Goal: Task Accomplishment & Management: Complete application form

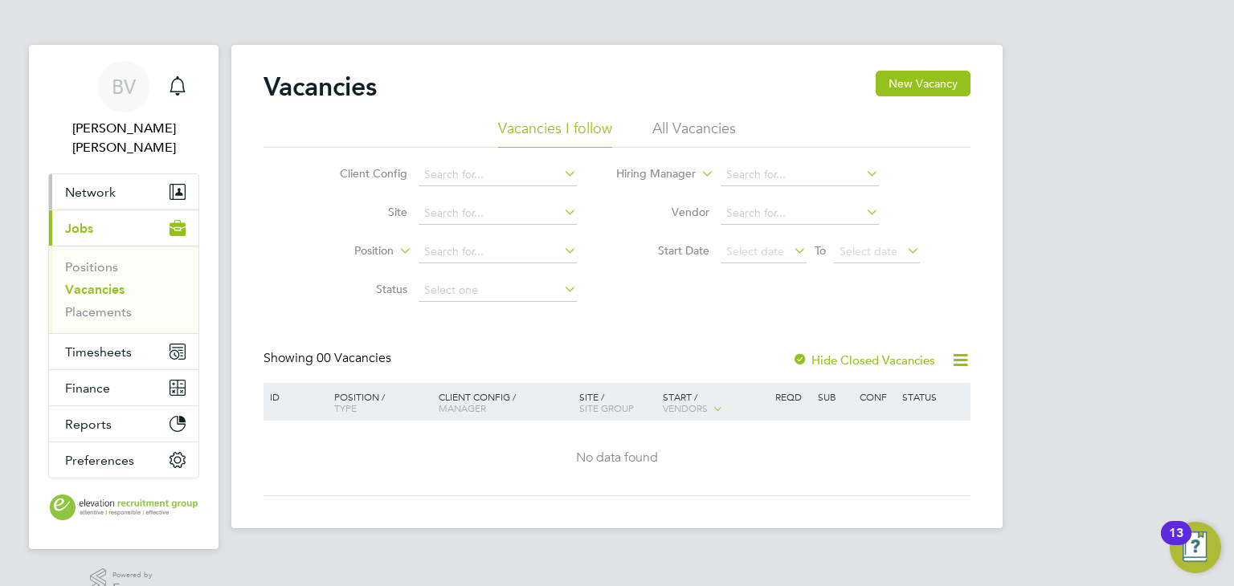
click at [92, 185] on span "Network" at bounding box center [90, 192] width 51 height 15
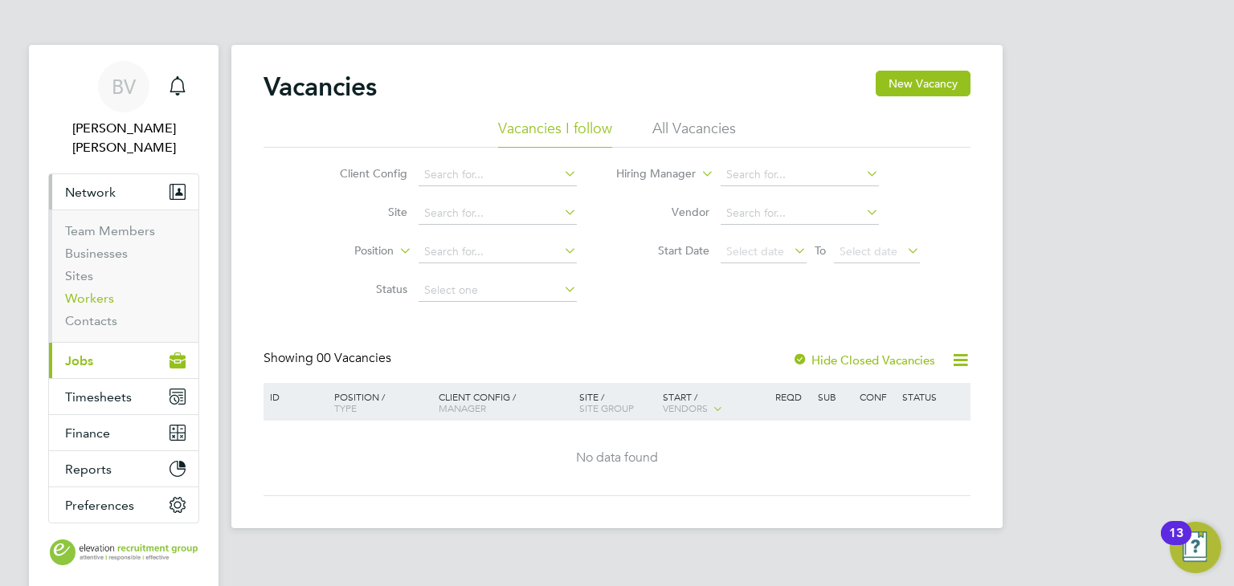
click at [96, 291] on link "Workers" at bounding box center [89, 298] width 49 height 15
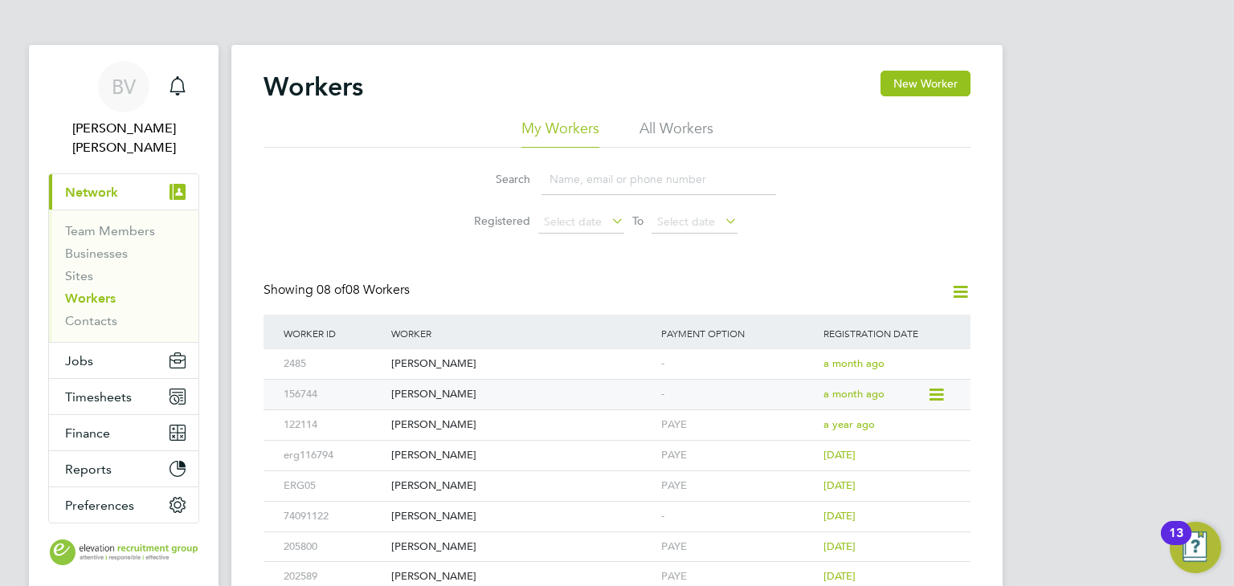
click at [433, 395] on div "[PERSON_NAME]" at bounding box center [522, 395] width 270 height 30
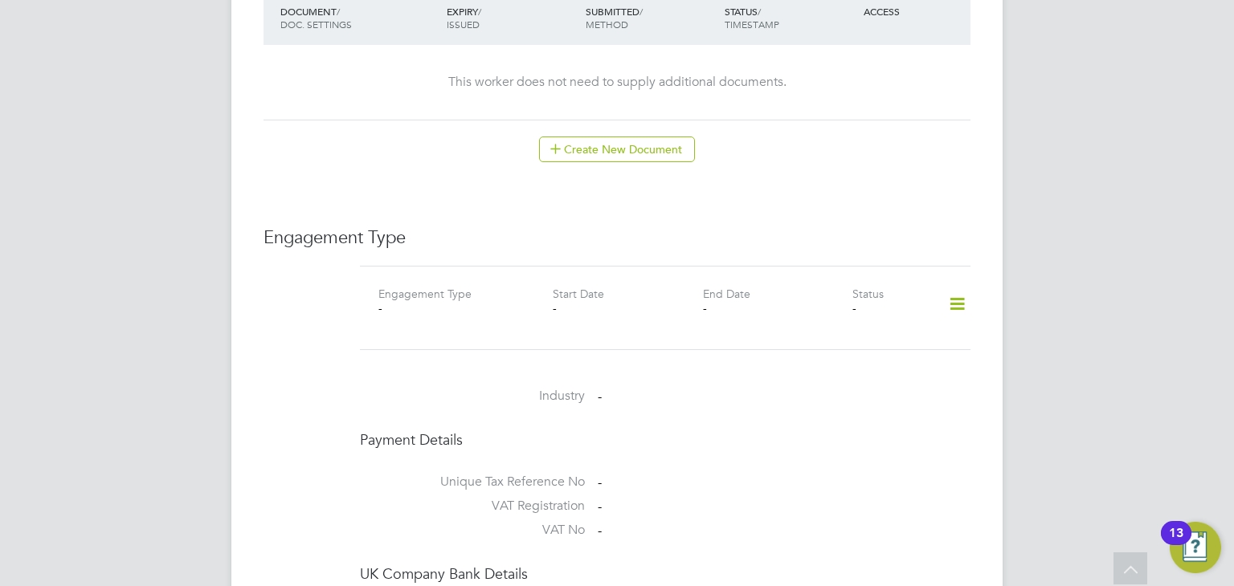
scroll to position [883, 0]
click at [955, 282] on icon at bounding box center [957, 300] width 28 height 37
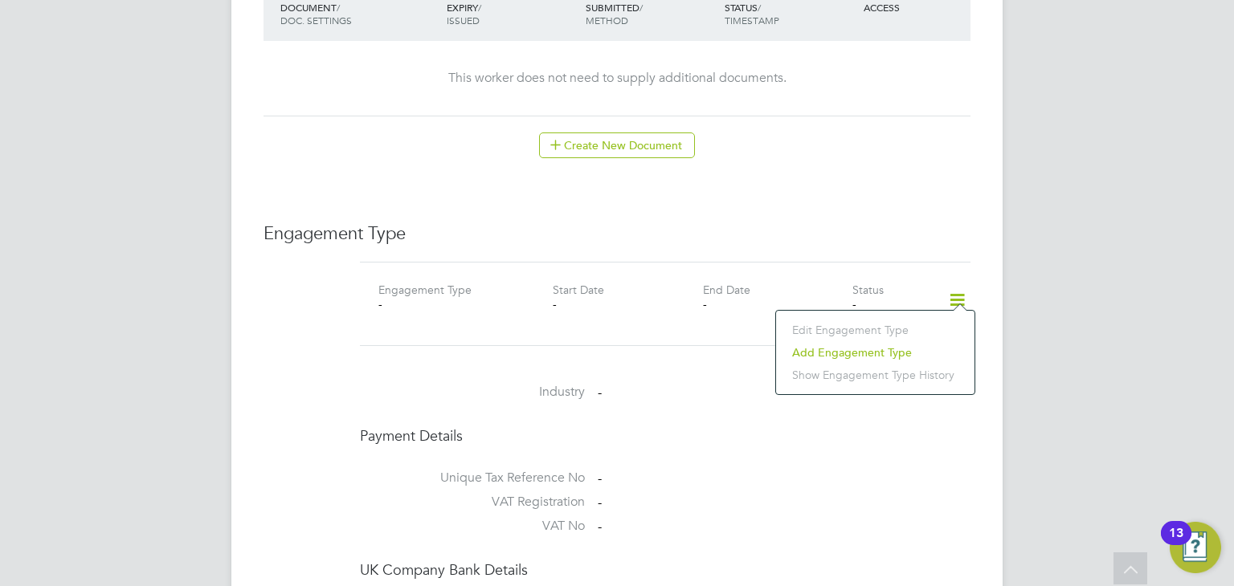
click at [845, 351] on li "Add Engagement Type" at bounding box center [875, 352] width 182 height 22
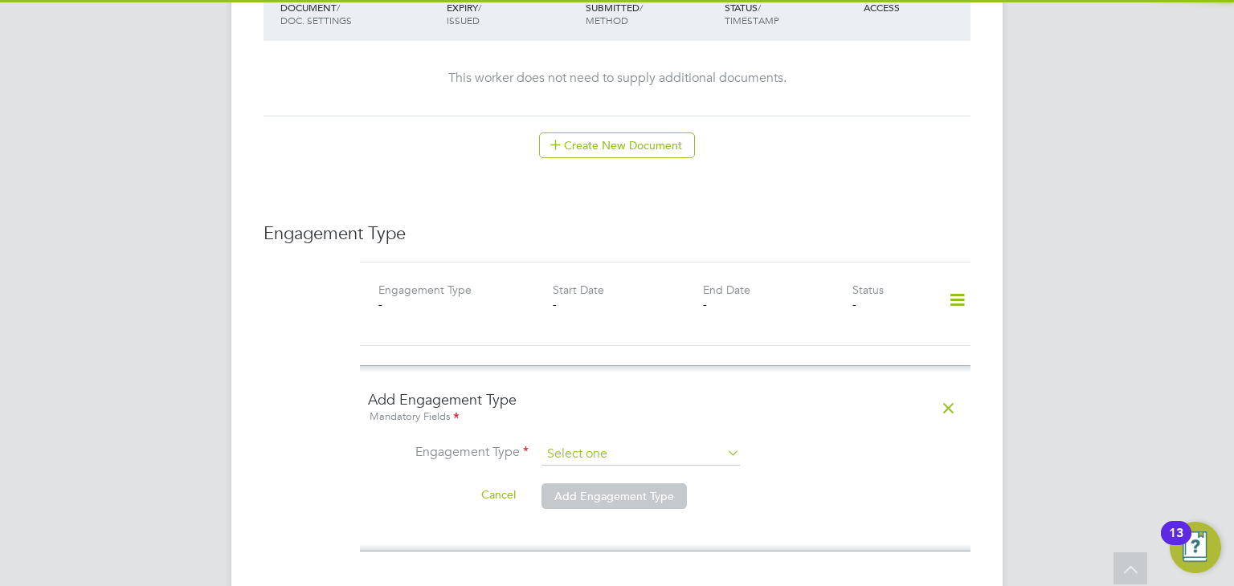
click at [575, 443] on input at bounding box center [640, 454] width 198 height 22
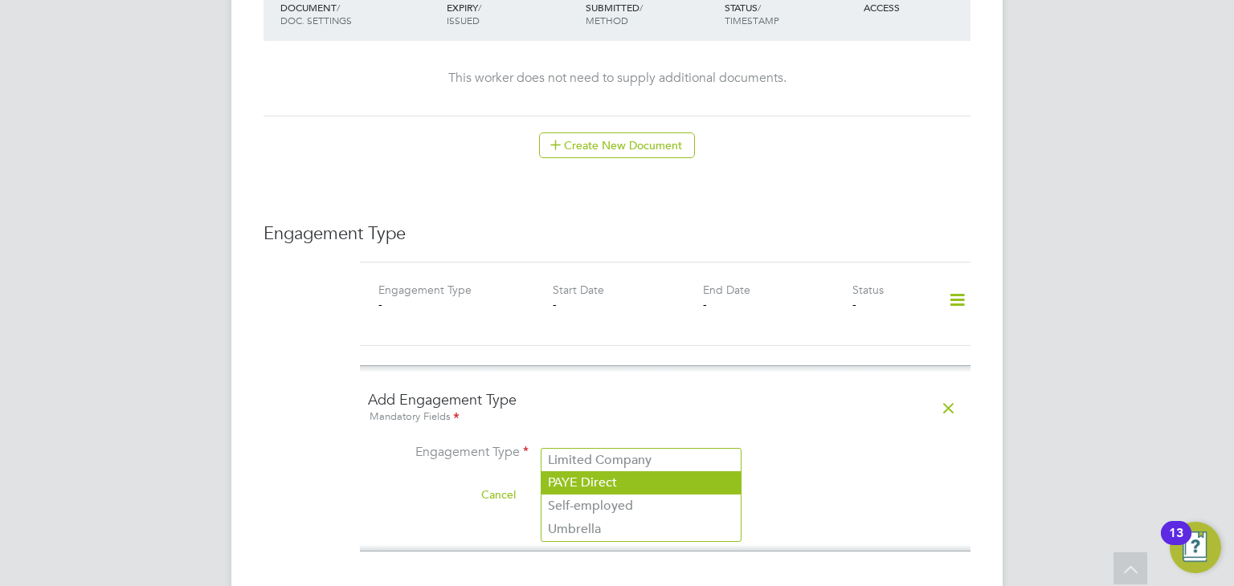
click at [588, 480] on li "PAYE Direct" at bounding box center [640, 482] width 199 height 23
type input "PAYE Direct"
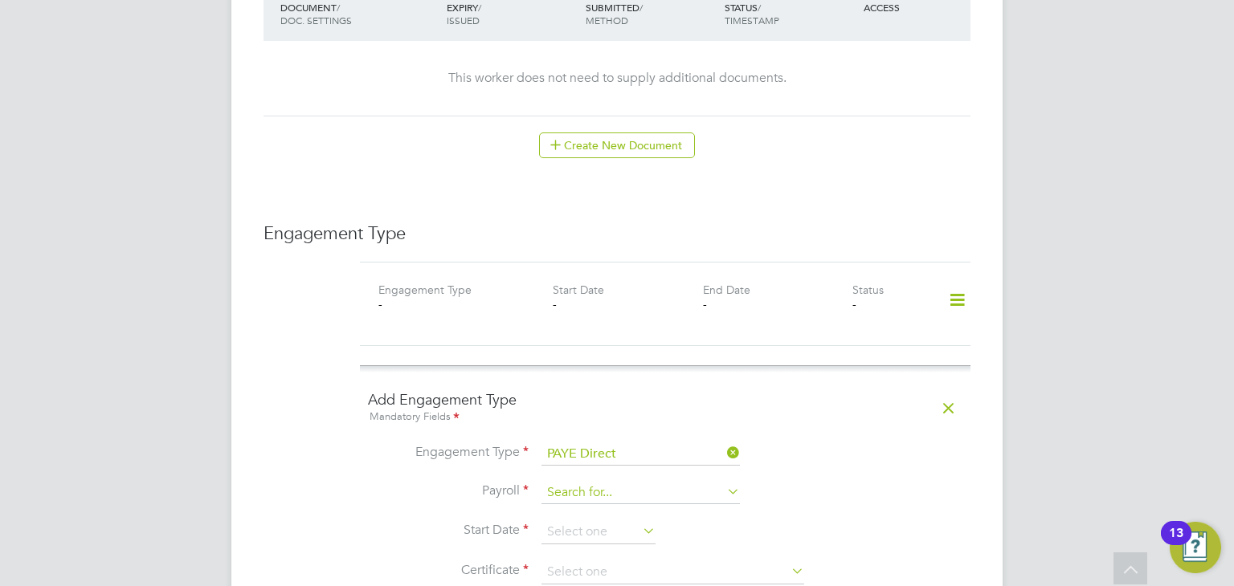
click at [642, 482] on input at bounding box center [640, 493] width 198 height 22
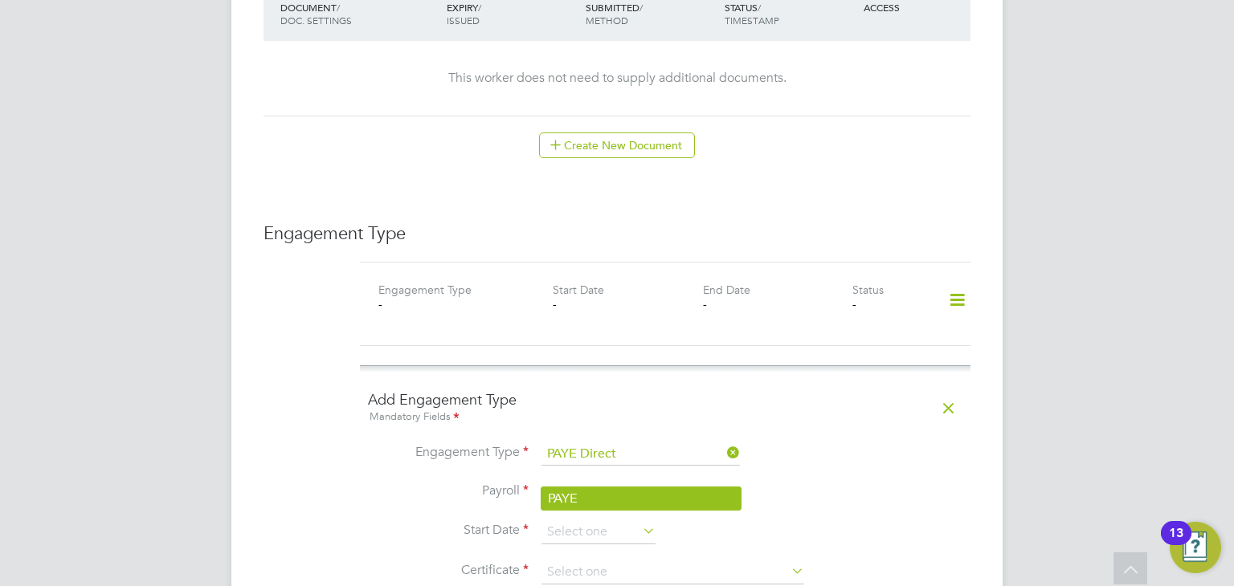
click at [630, 495] on li "PAYE" at bounding box center [640, 498] width 199 height 23
type input "PAYE"
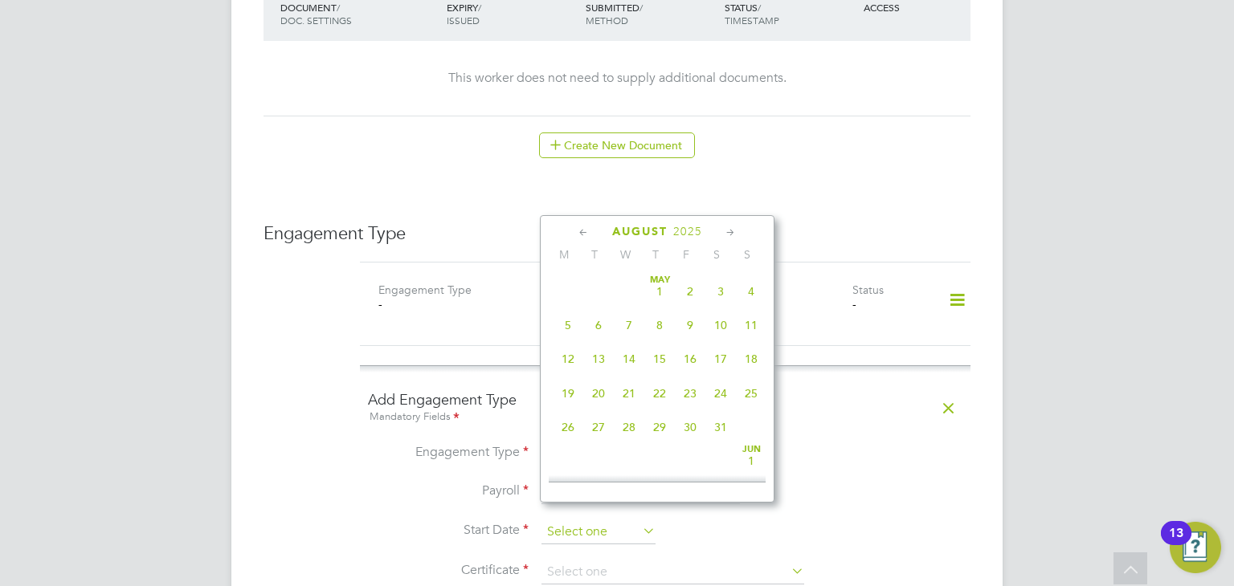
click at [611, 520] on input at bounding box center [598, 532] width 114 height 24
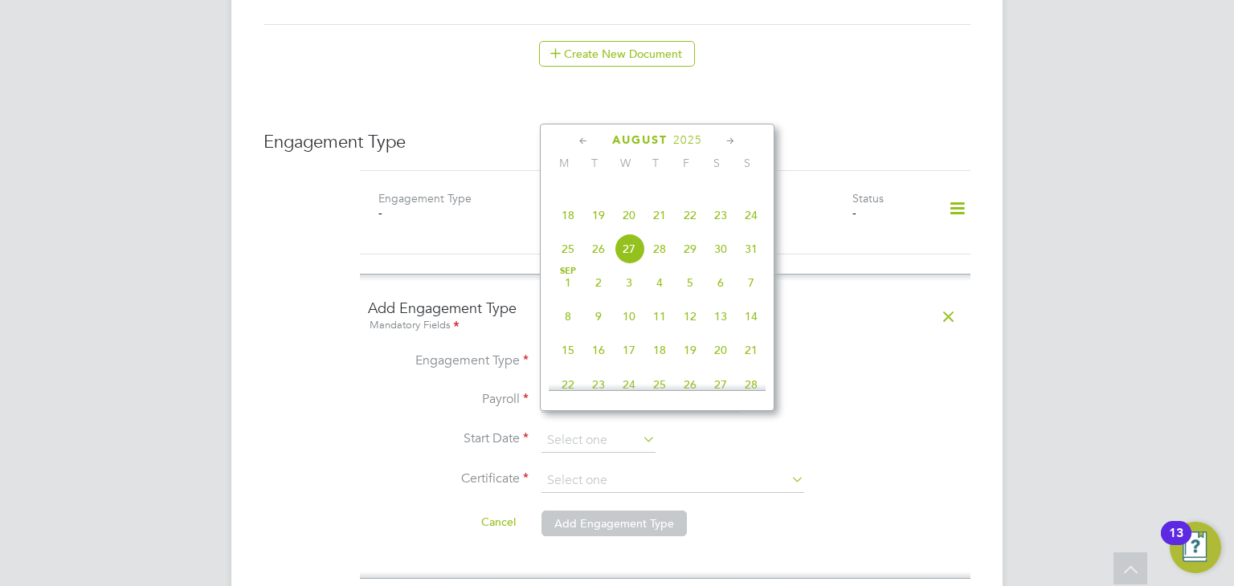
scroll to position [1044, 0]
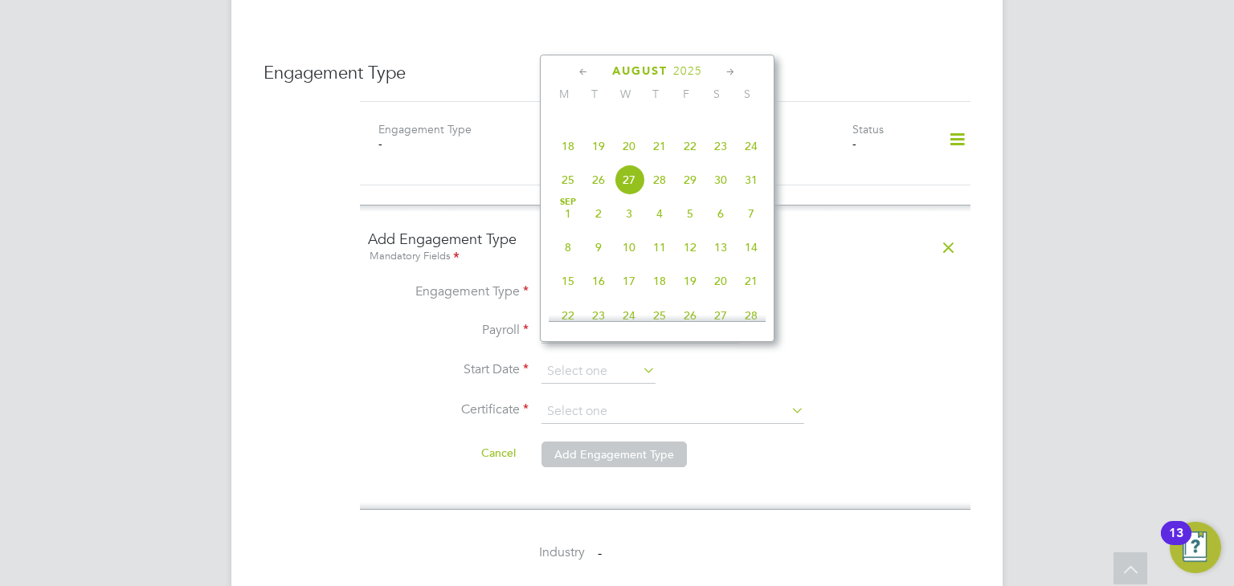
click at [581, 69] on icon at bounding box center [583, 72] width 15 height 18
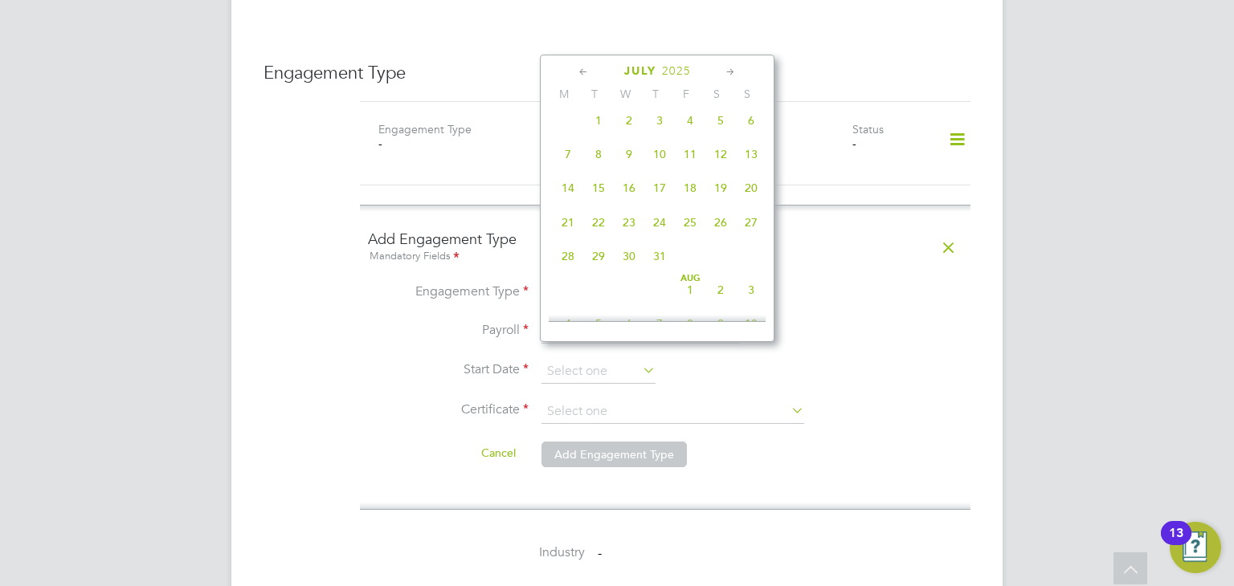
click at [626, 266] on span "30" at bounding box center [629, 256] width 31 height 31
type input "30 Jul 2025"
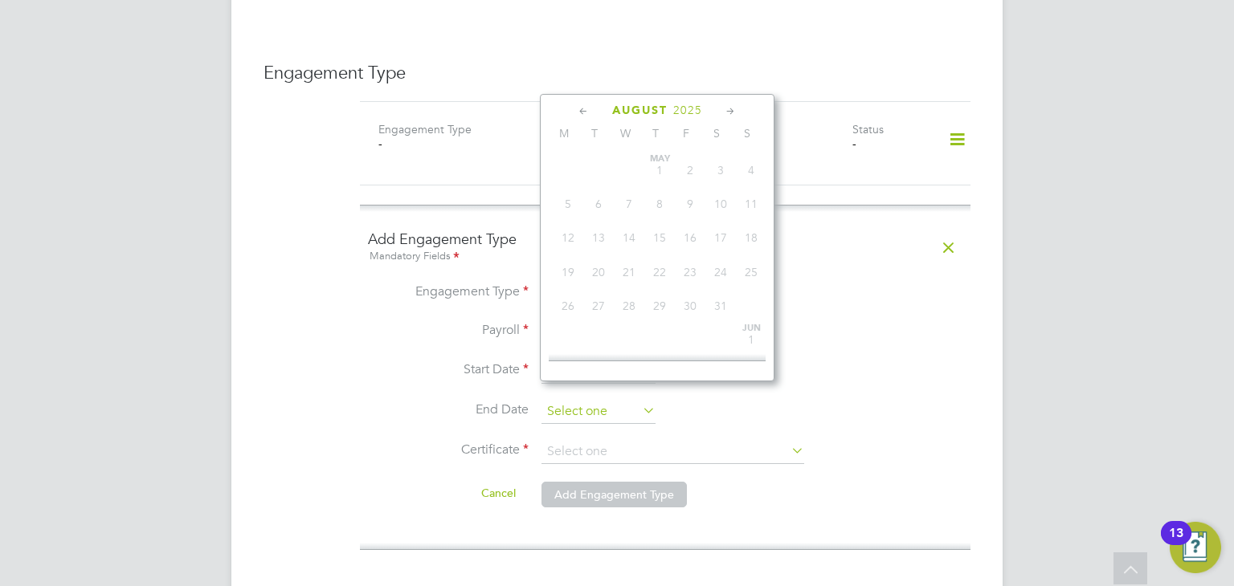
click at [614, 400] on input at bounding box center [598, 412] width 114 height 24
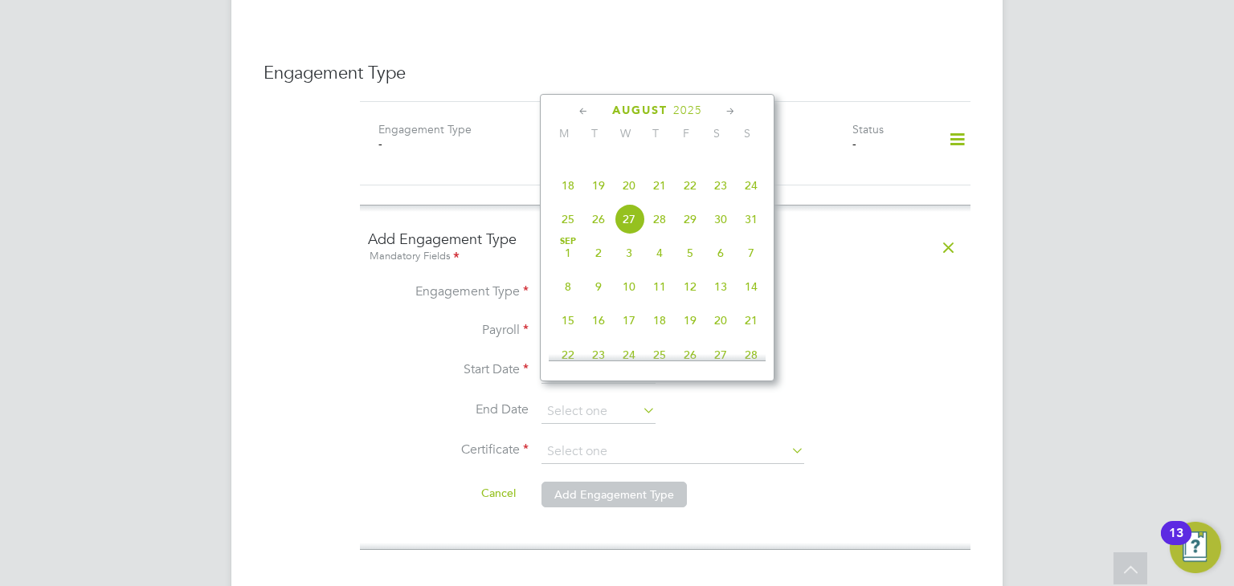
click at [950, 400] on li "End Date" at bounding box center [665, 420] width 594 height 40
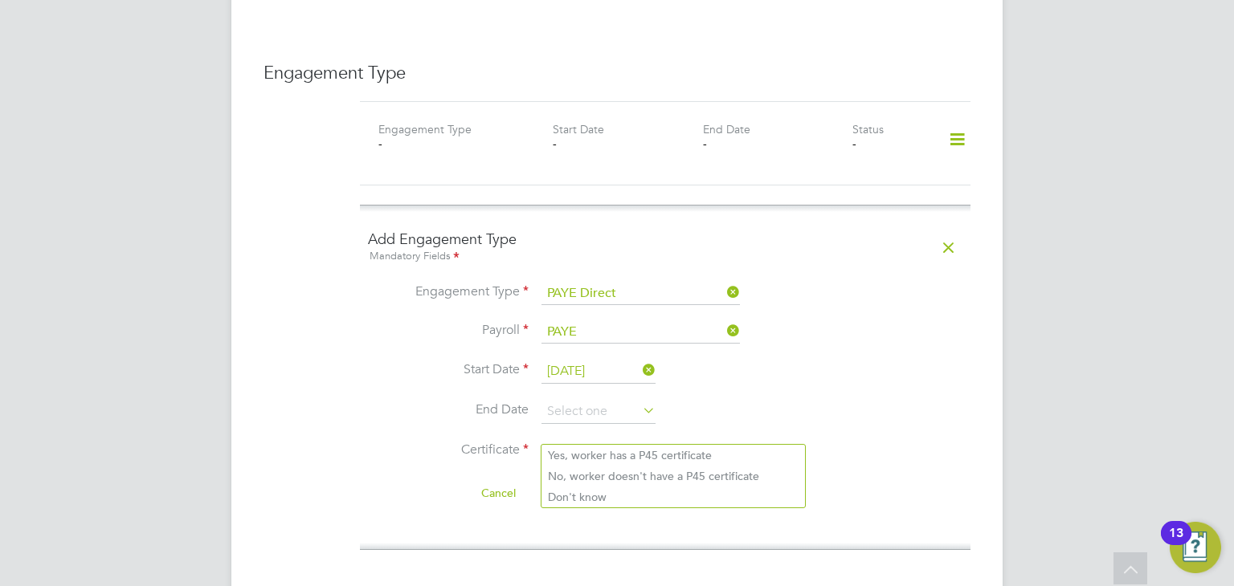
click at [765, 440] on input at bounding box center [672, 452] width 263 height 24
click at [665, 451] on li "Yes, worker has a P45 certificate" at bounding box center [672, 455] width 263 height 21
type input "Yes, worker has a P45 certificate"
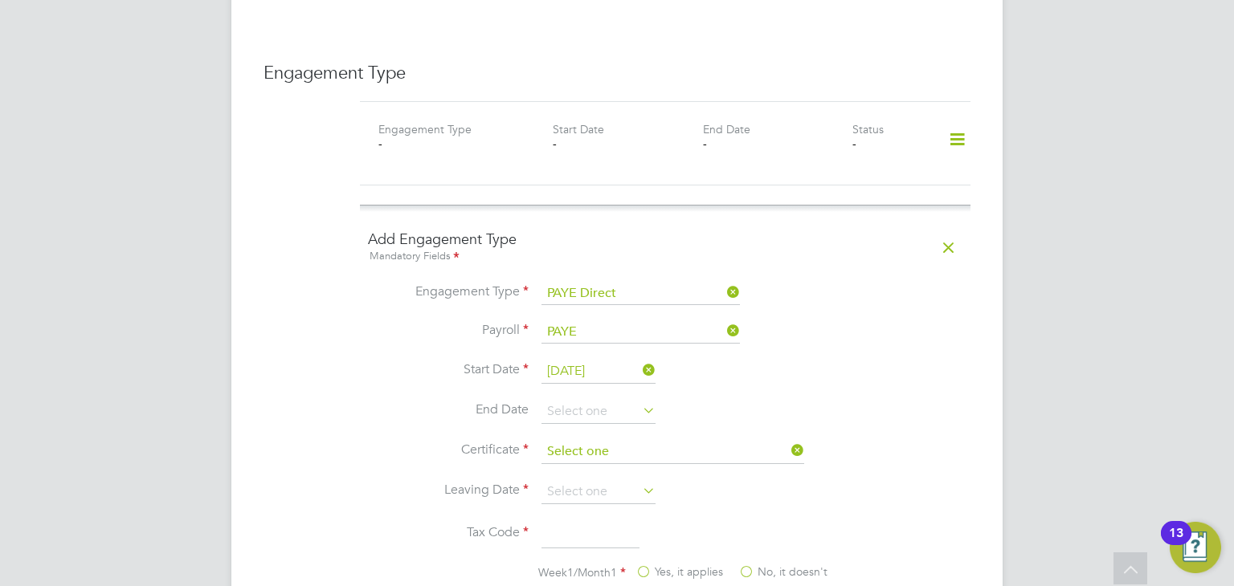
click at [680, 440] on input at bounding box center [672, 452] width 263 height 24
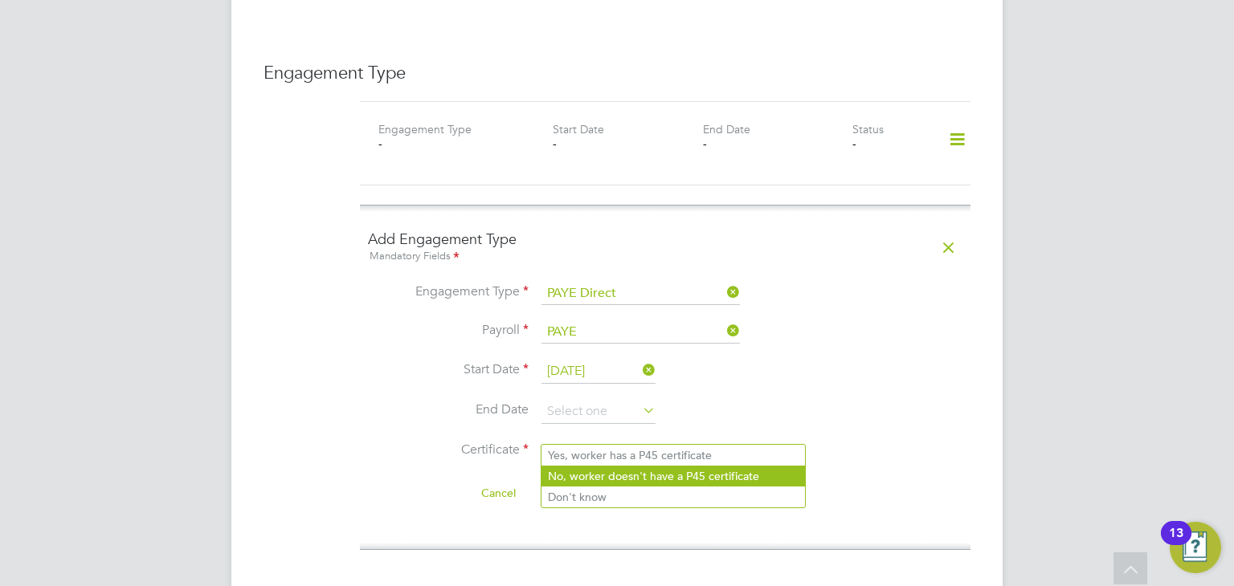
click at [599, 482] on li "No, worker doesn't have a P45 certificate" at bounding box center [672, 476] width 263 height 21
type input "No, worker doesn't have a P45 certificate"
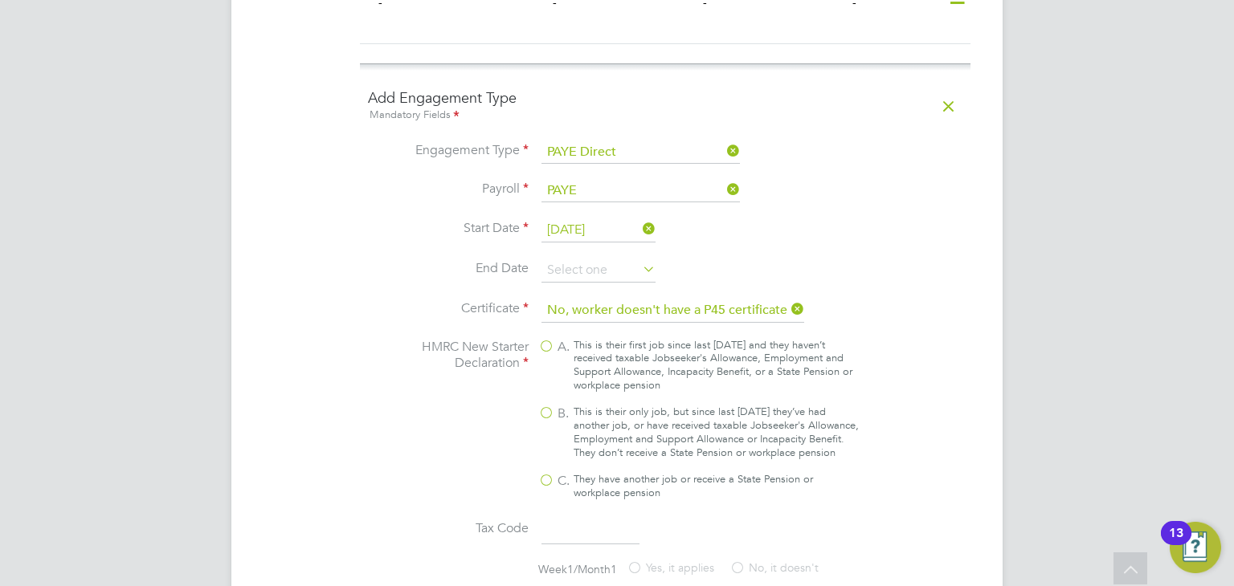
scroll to position [1205, 0]
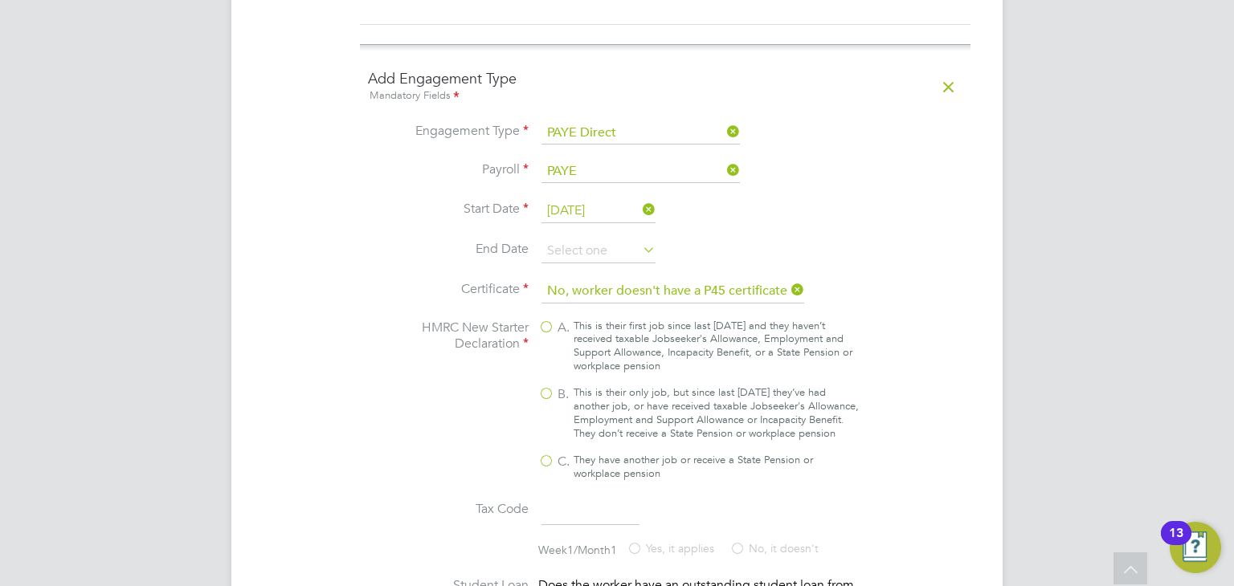
click at [545, 386] on label "B. This is their only job, but since last 6 April they’ve had another job, or h…" at bounding box center [698, 413] width 321 height 55
click at [0, 0] on input "B. This is their only job, but since last 6 April they’ve had another job, or h…" at bounding box center [0, 0] width 0 height 0
type input "1257L"
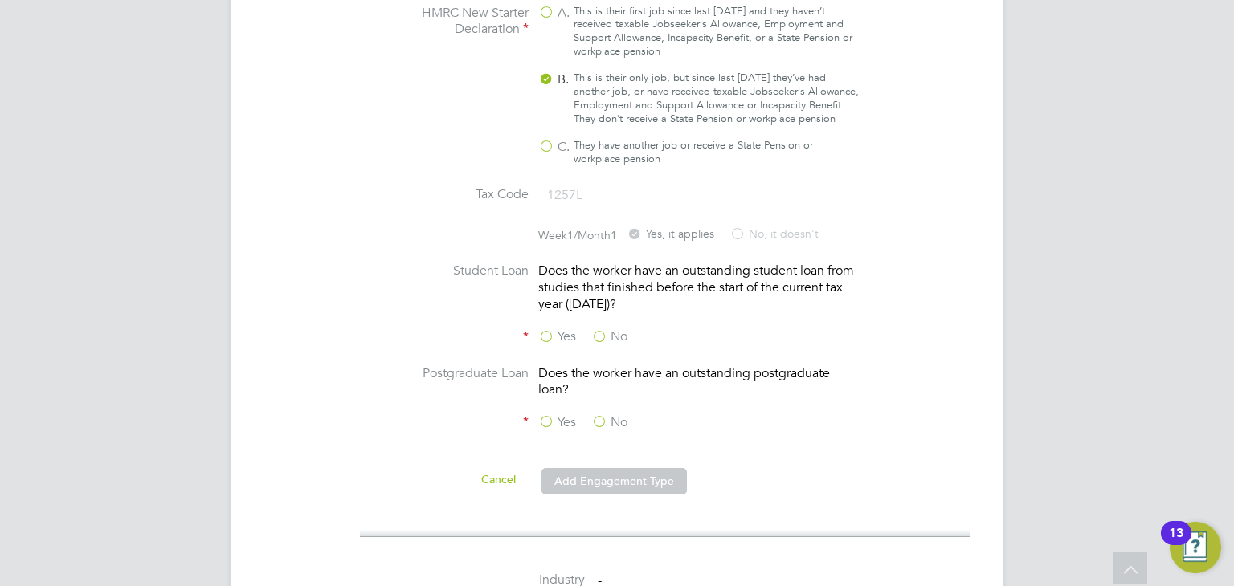
scroll to position [1526, 0]
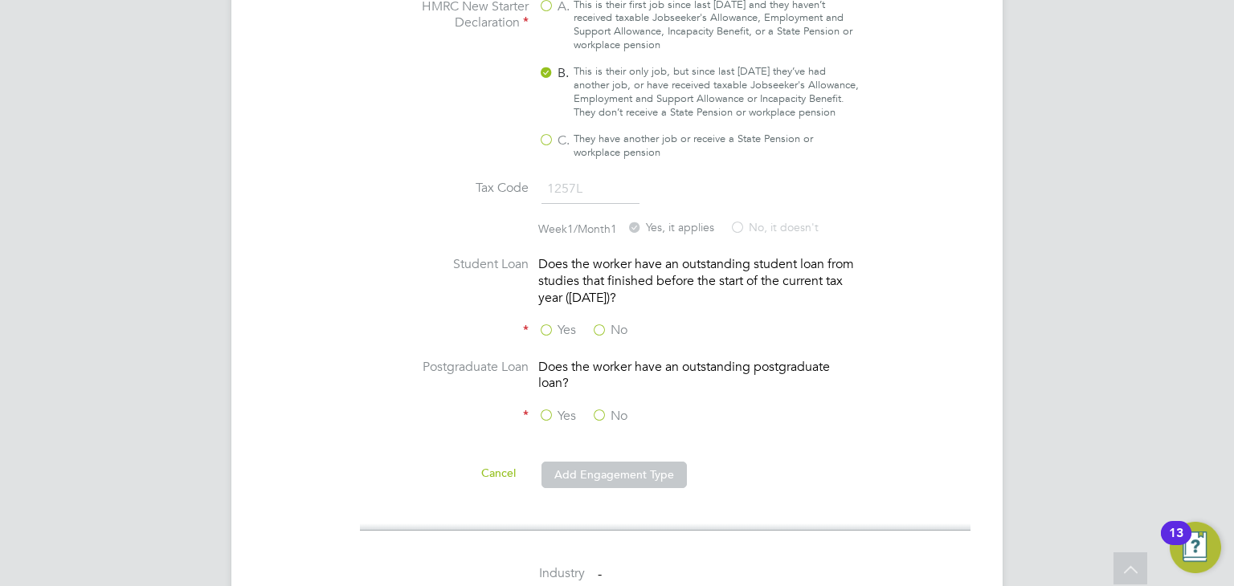
click at [598, 324] on label "No" at bounding box center [609, 330] width 36 height 17
click at [0, 0] on input "No" at bounding box center [0, 0] width 0 height 0
click at [598, 408] on label "No" at bounding box center [609, 416] width 36 height 17
click at [0, 0] on input "No" at bounding box center [0, 0] width 0 height 0
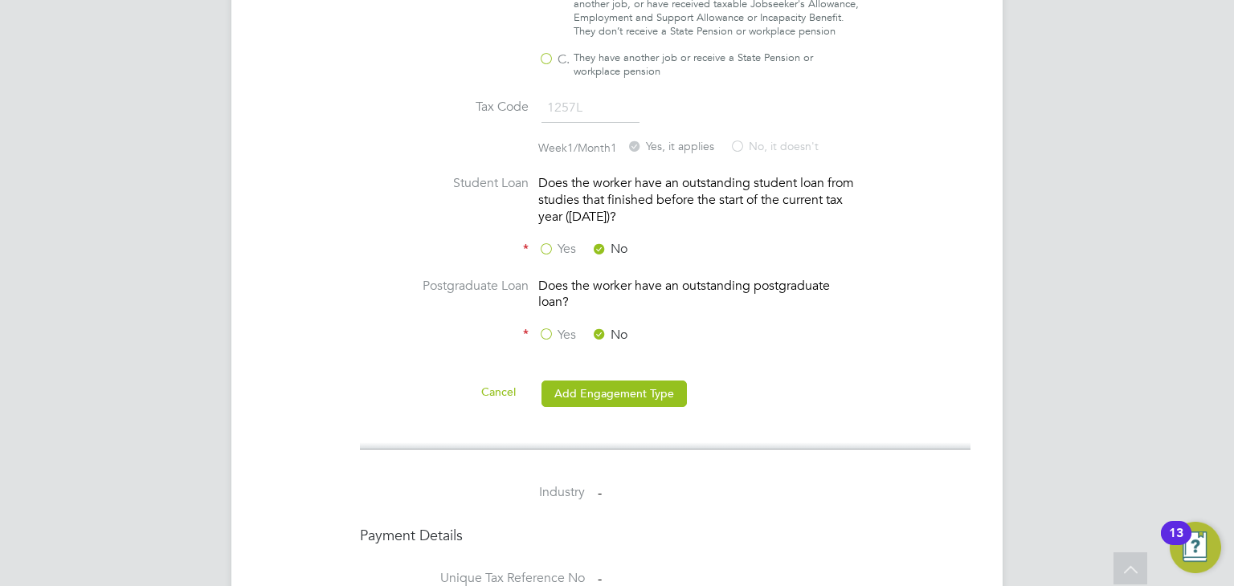
scroll to position [1767, 0]
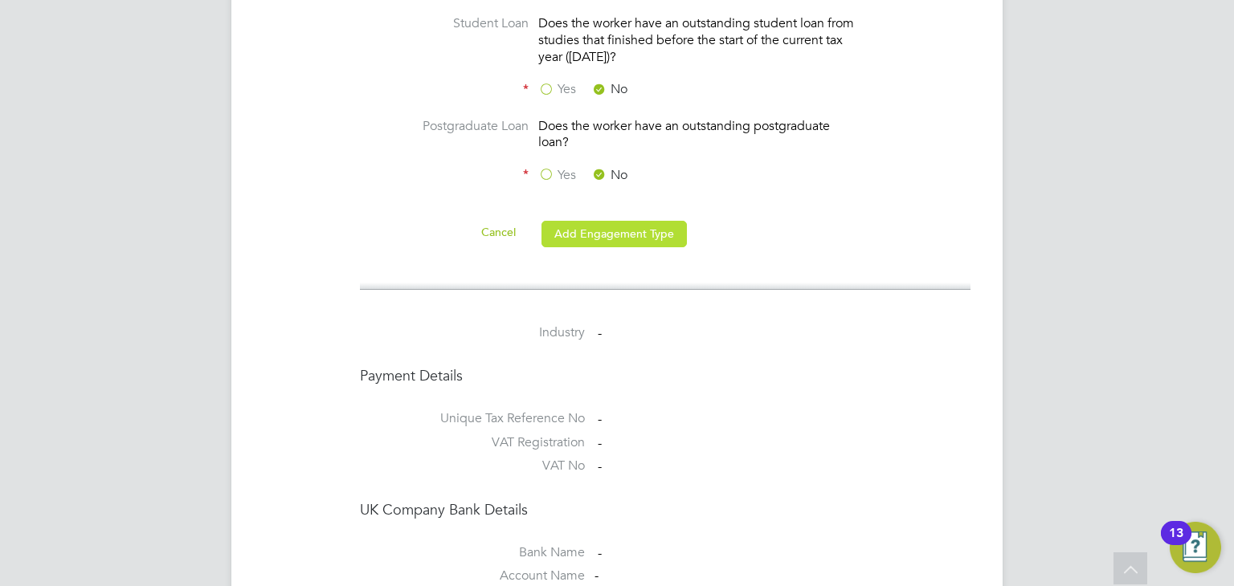
click at [602, 225] on button "Add Engagement Type" at bounding box center [613, 234] width 145 height 26
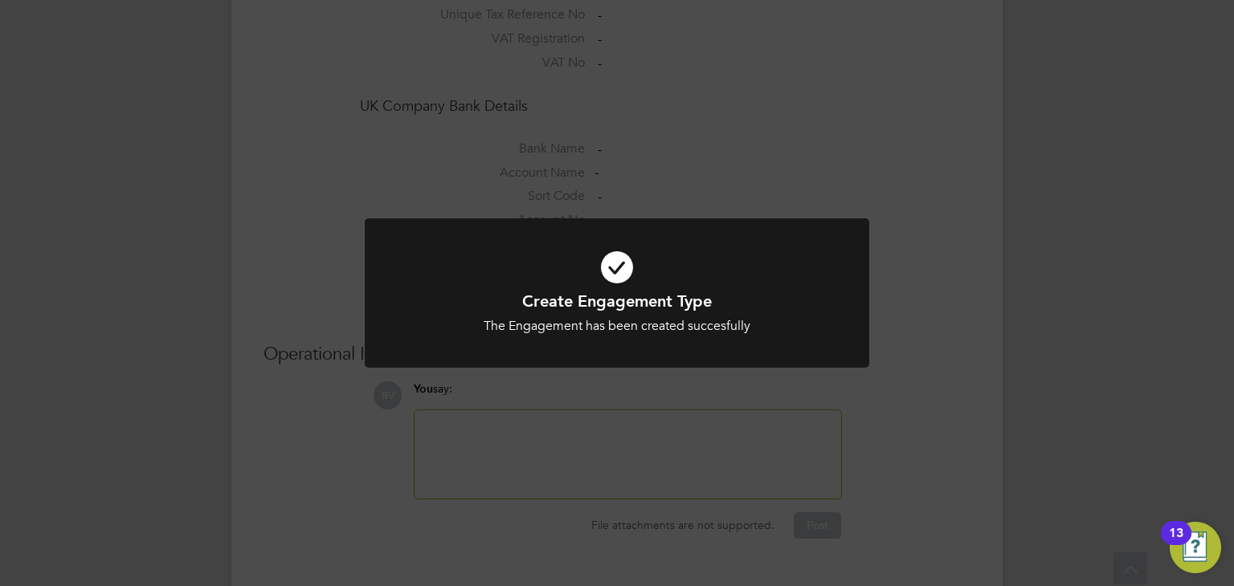
scroll to position [1255, 0]
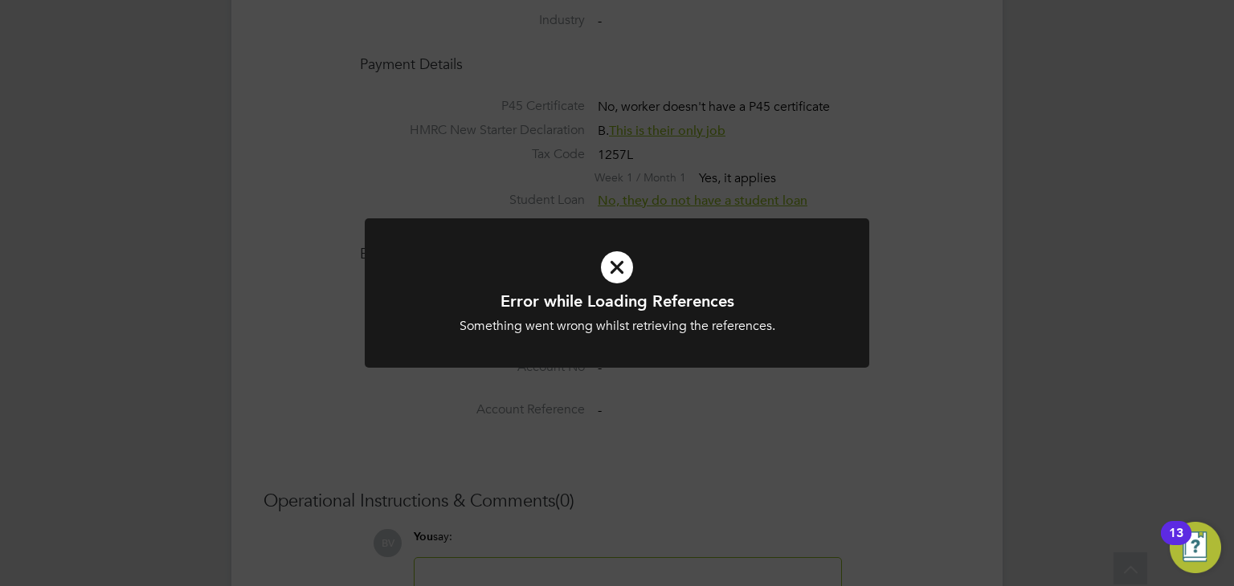
click at [620, 254] on icon at bounding box center [617, 267] width 418 height 63
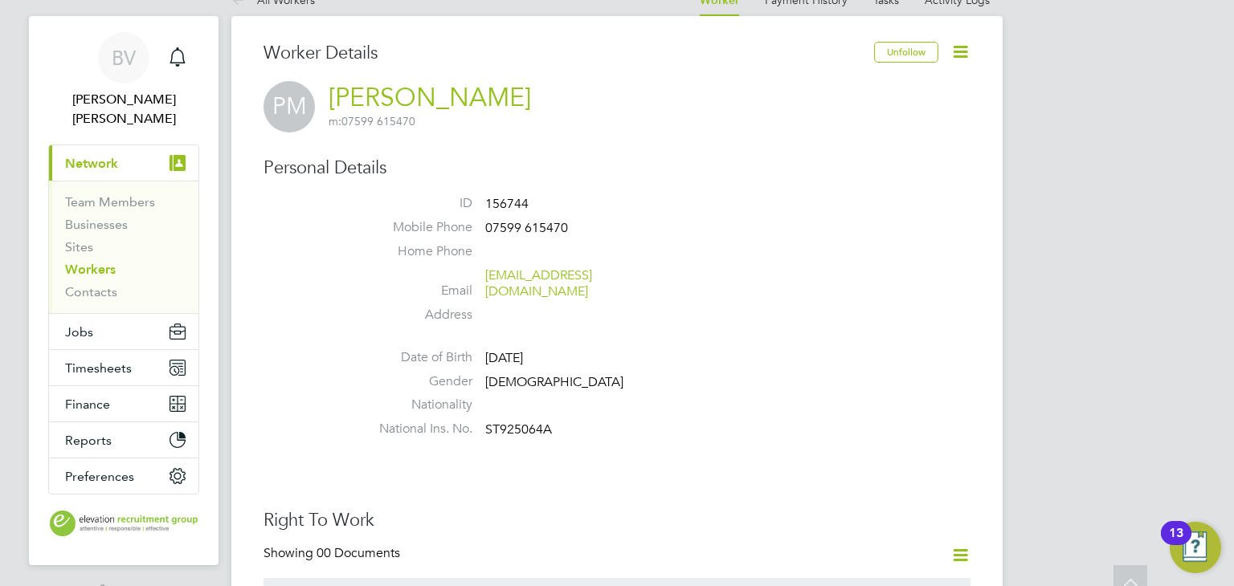
scroll to position [0, 0]
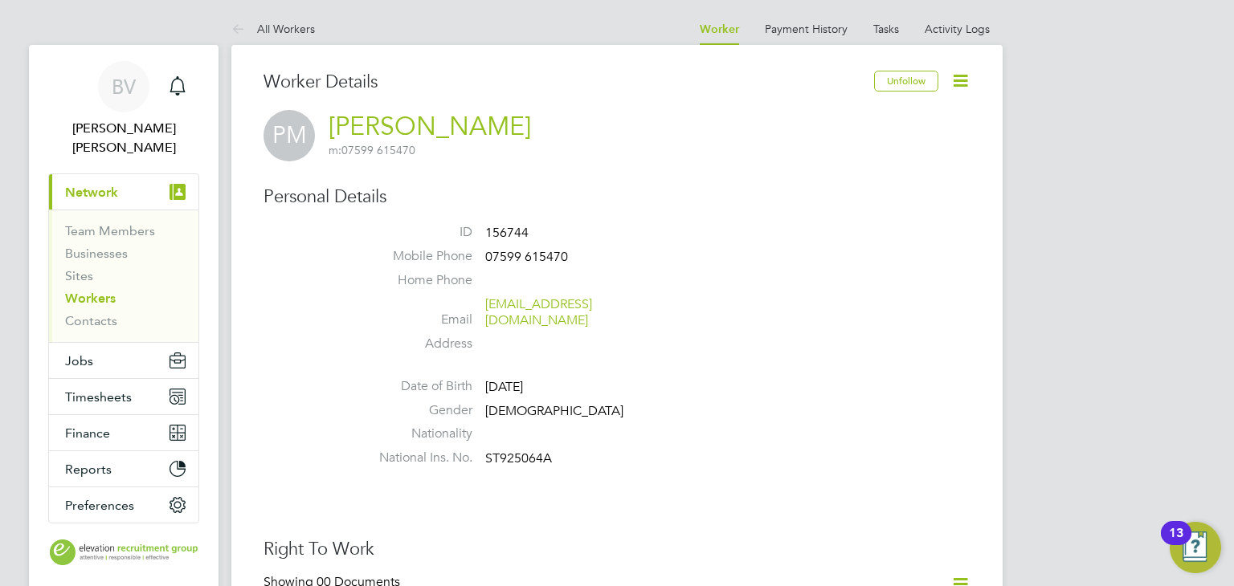
click at [94, 291] on link "Workers" at bounding box center [90, 298] width 51 height 15
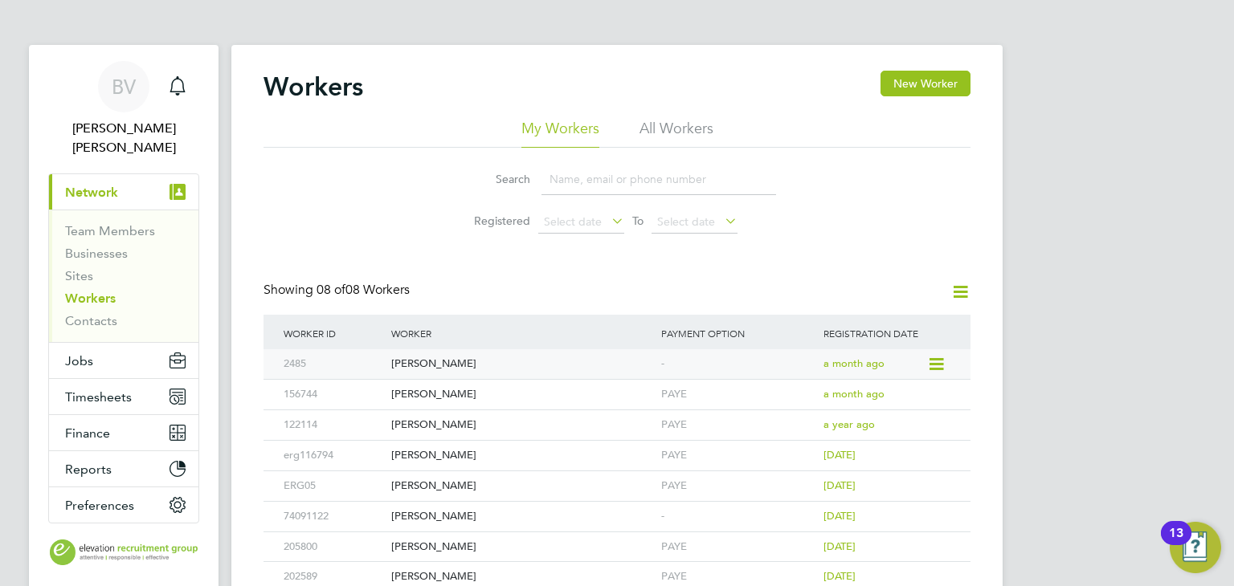
click at [424, 364] on div "[PERSON_NAME]" at bounding box center [522, 364] width 270 height 30
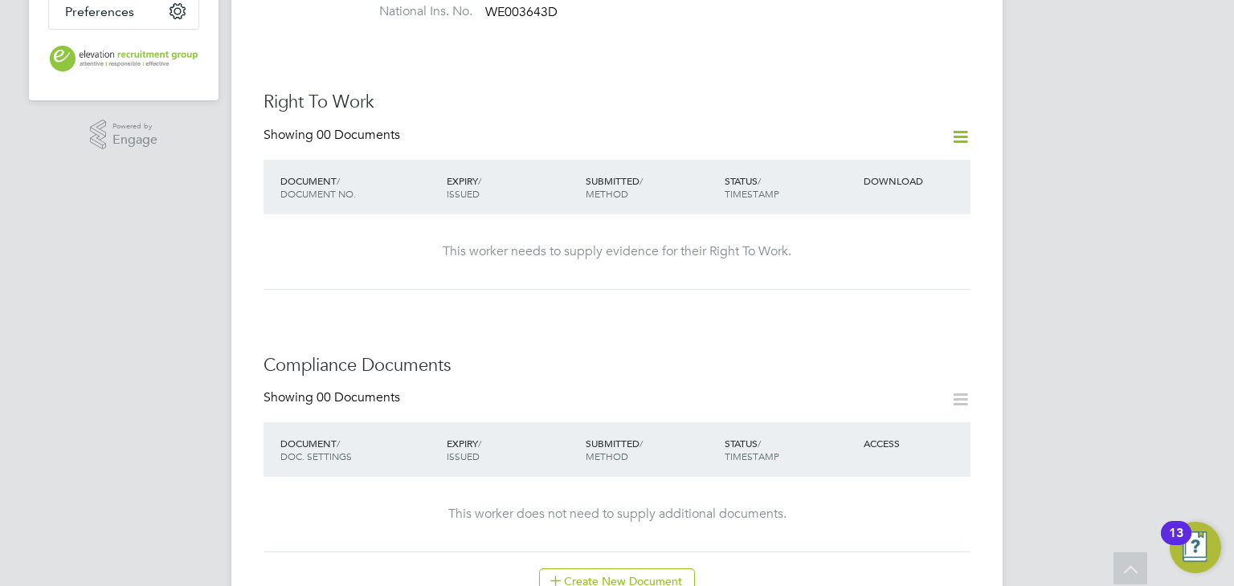
scroll to position [964, 0]
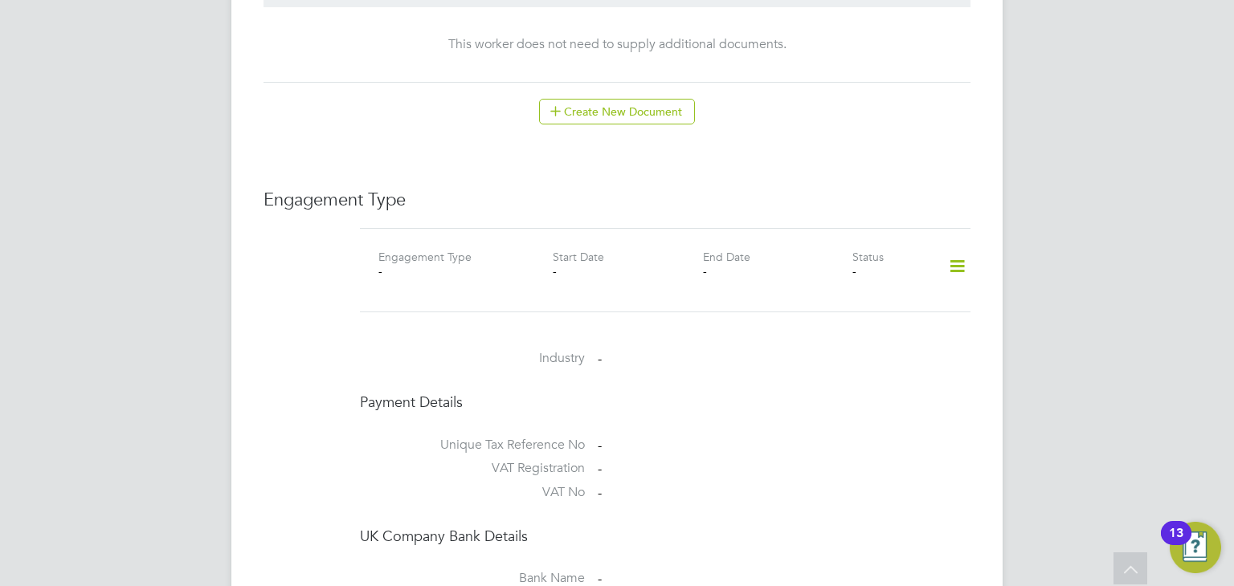
click at [965, 248] on icon at bounding box center [957, 266] width 28 height 37
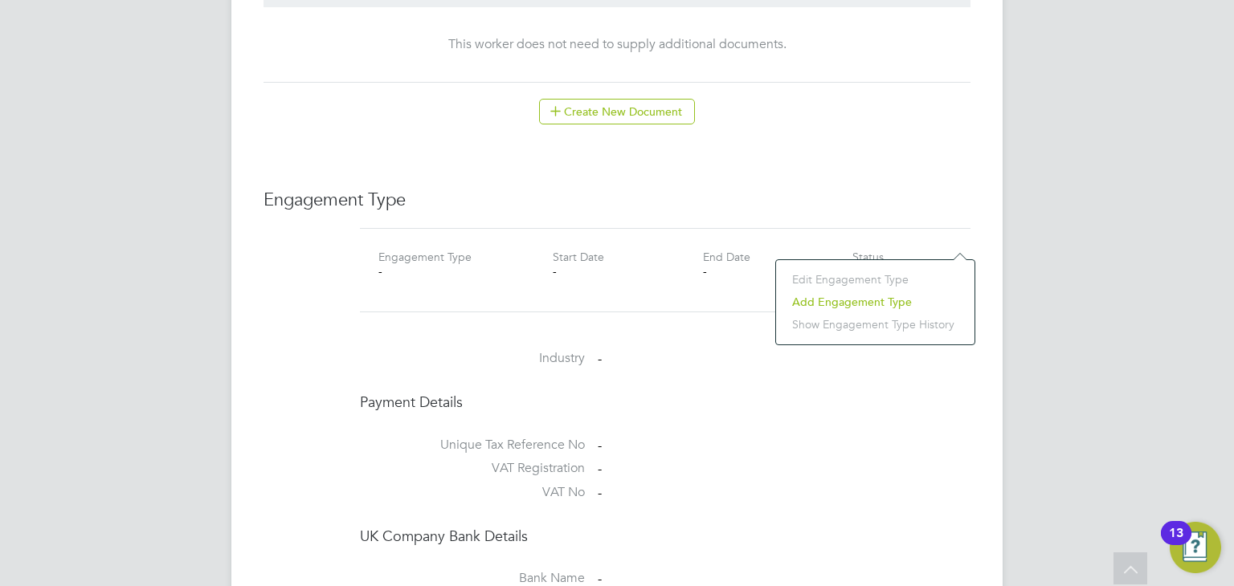
click at [868, 295] on li "Add Engagement Type" at bounding box center [875, 302] width 182 height 22
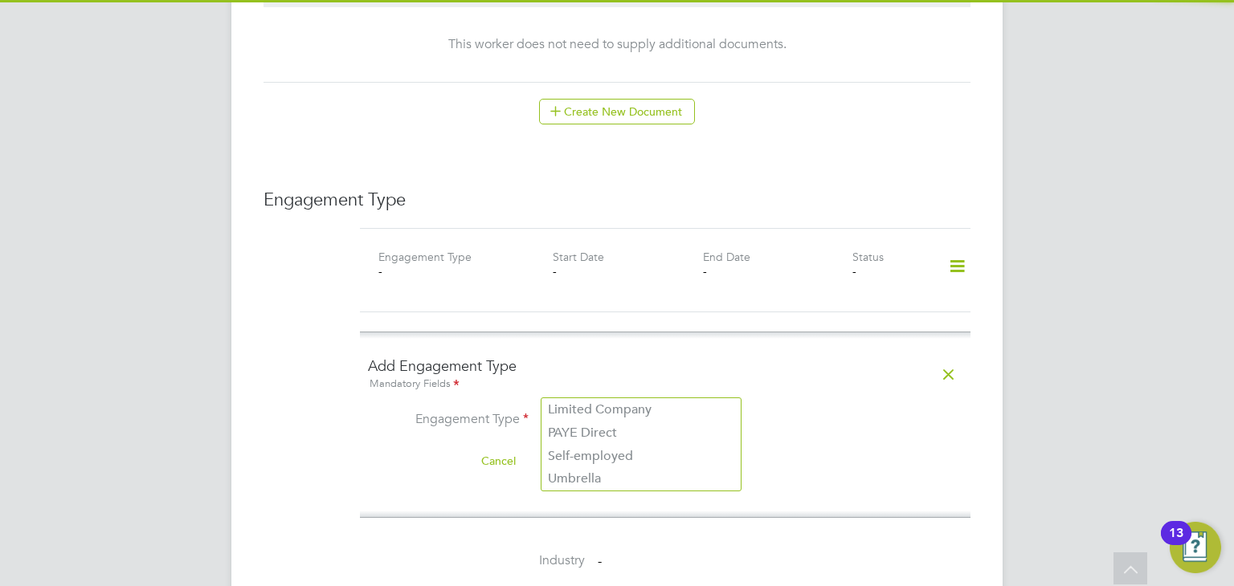
click at [609, 410] on input at bounding box center [640, 421] width 198 height 22
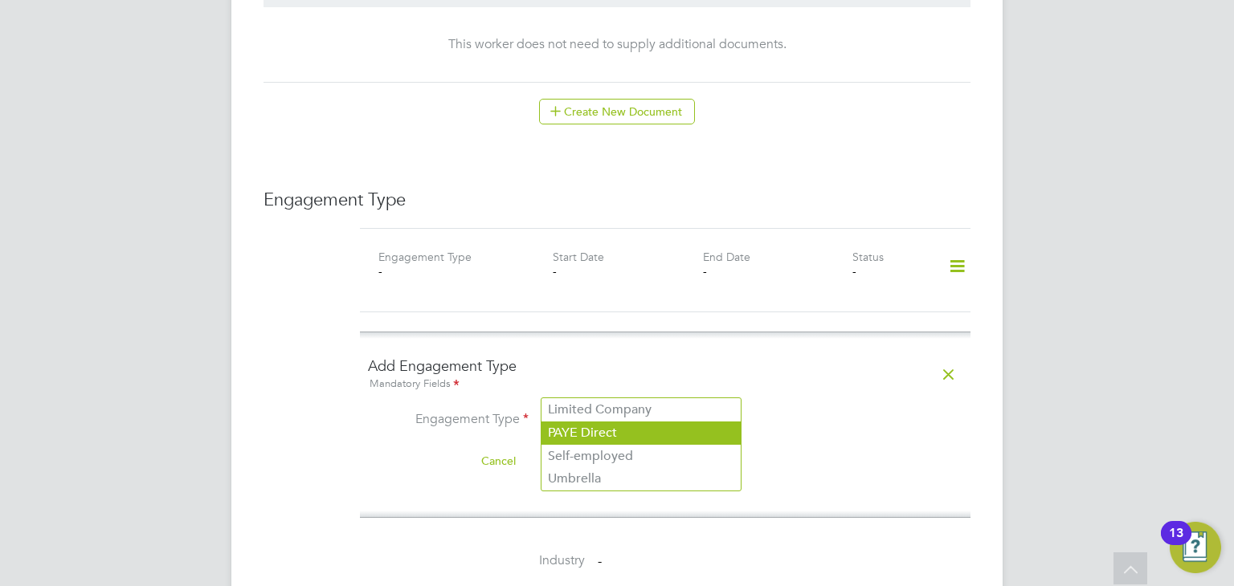
click at [603, 431] on li "PAYE Direct" at bounding box center [640, 433] width 199 height 23
type input "PAYE Direct"
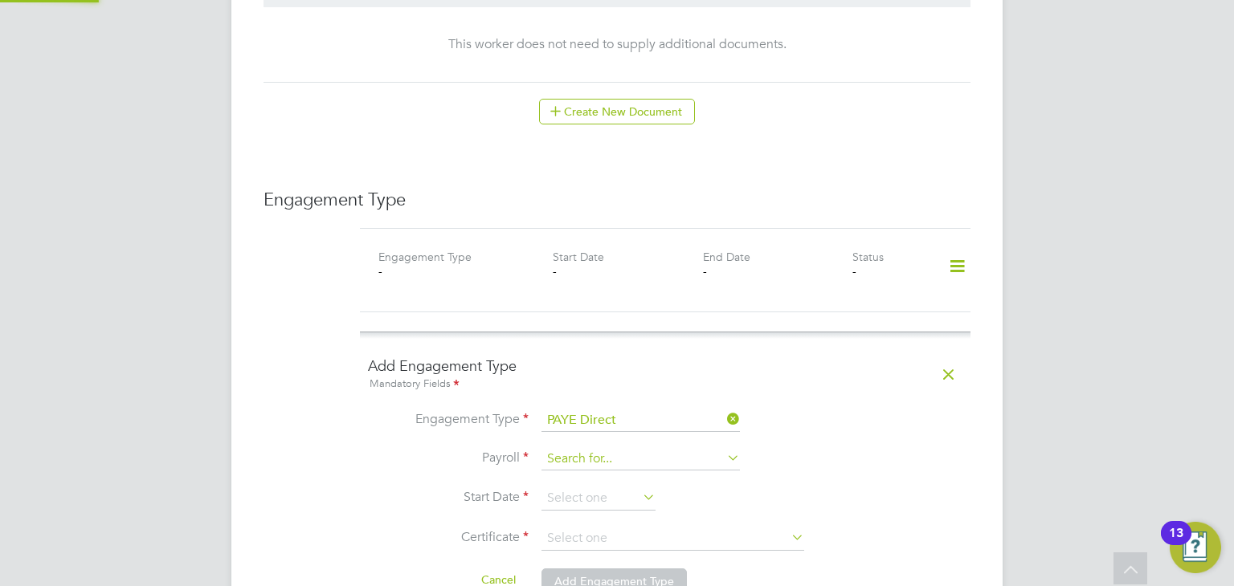
click at [606, 448] on input at bounding box center [640, 459] width 198 height 22
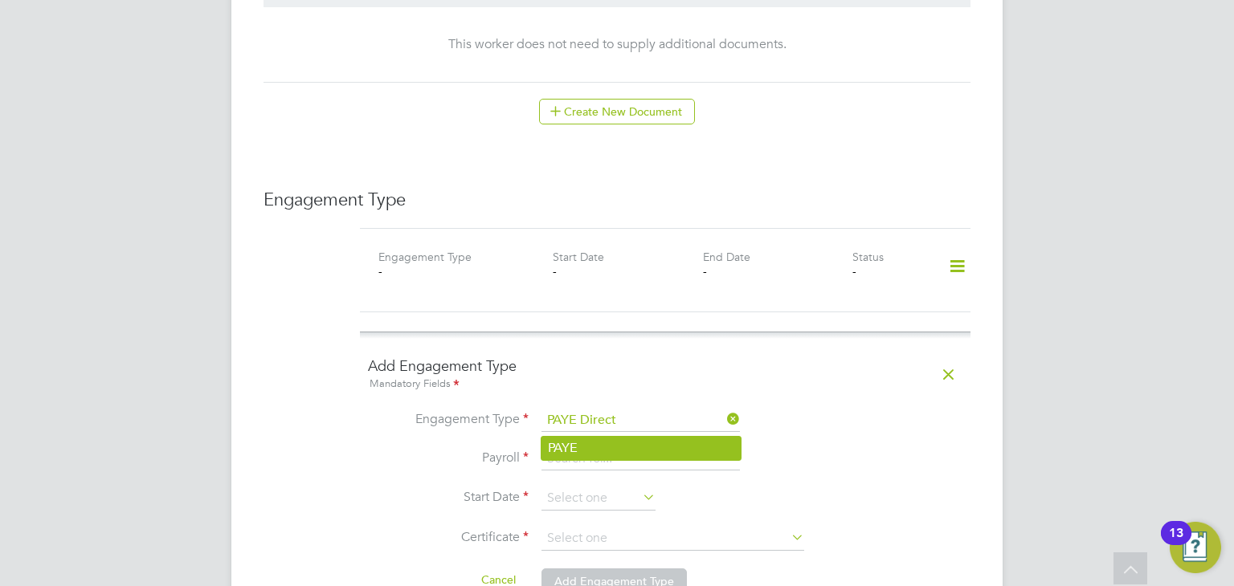
click at [604, 447] on li "PAYE" at bounding box center [640, 448] width 199 height 23
type input "PAYE"
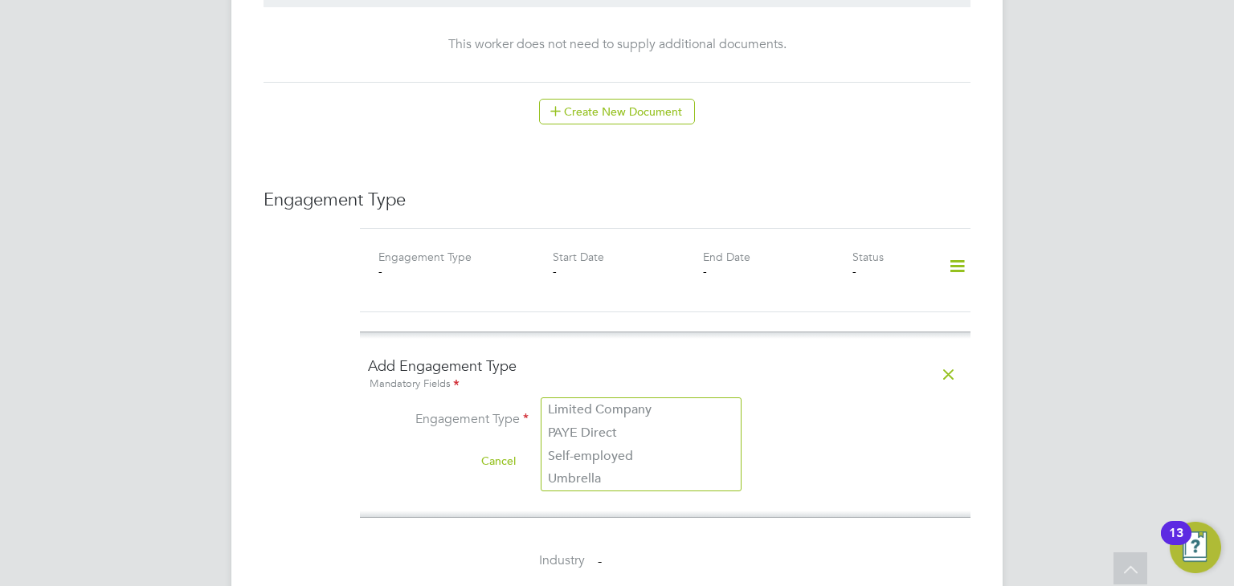
click at [618, 410] on input at bounding box center [640, 421] width 198 height 22
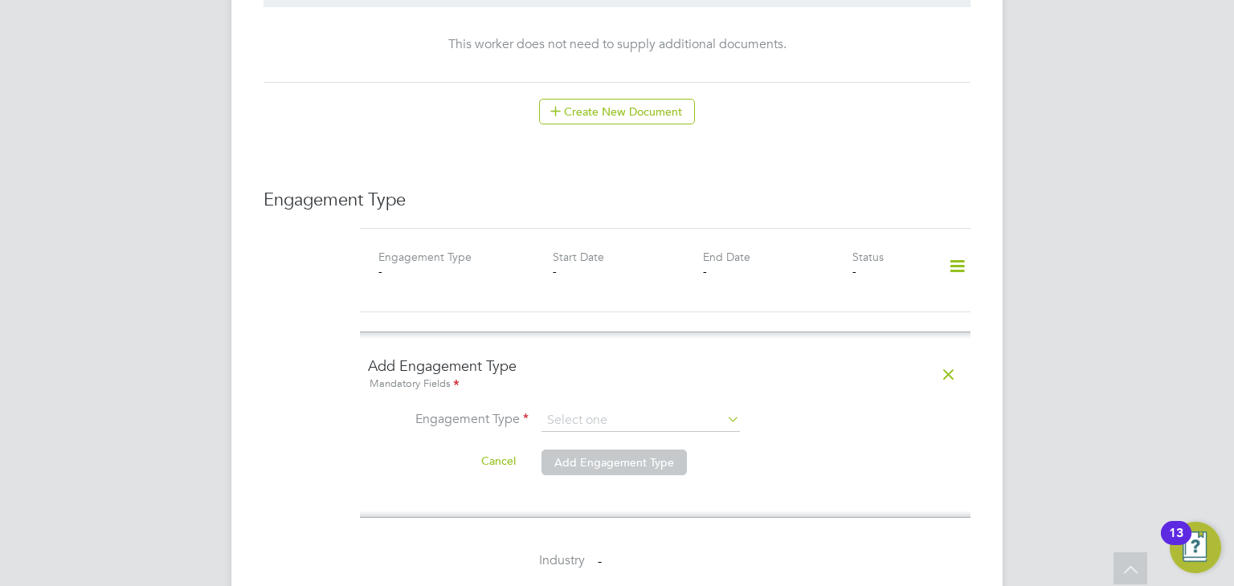
click at [680, 432] on li "PAYE Direct" at bounding box center [640, 433] width 199 height 23
type input "PAYE Direct"
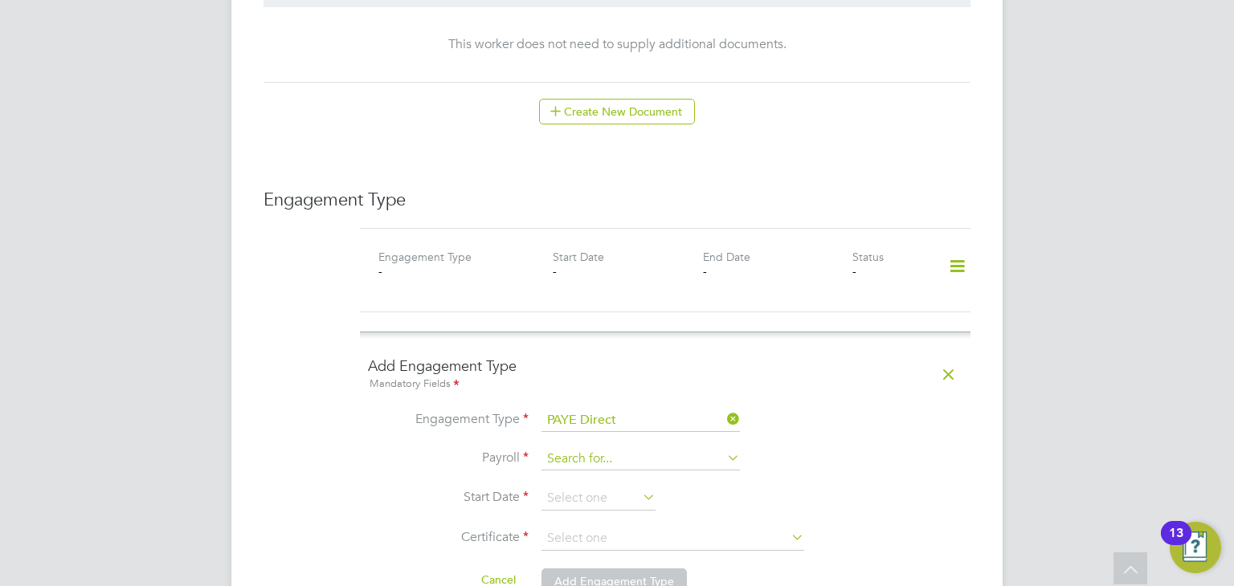
click at [585, 448] on input at bounding box center [640, 459] width 198 height 22
click at [585, 447] on li "PAYE" at bounding box center [640, 448] width 199 height 23
type input "PAYE"
click at [581, 487] on input at bounding box center [598, 499] width 114 height 24
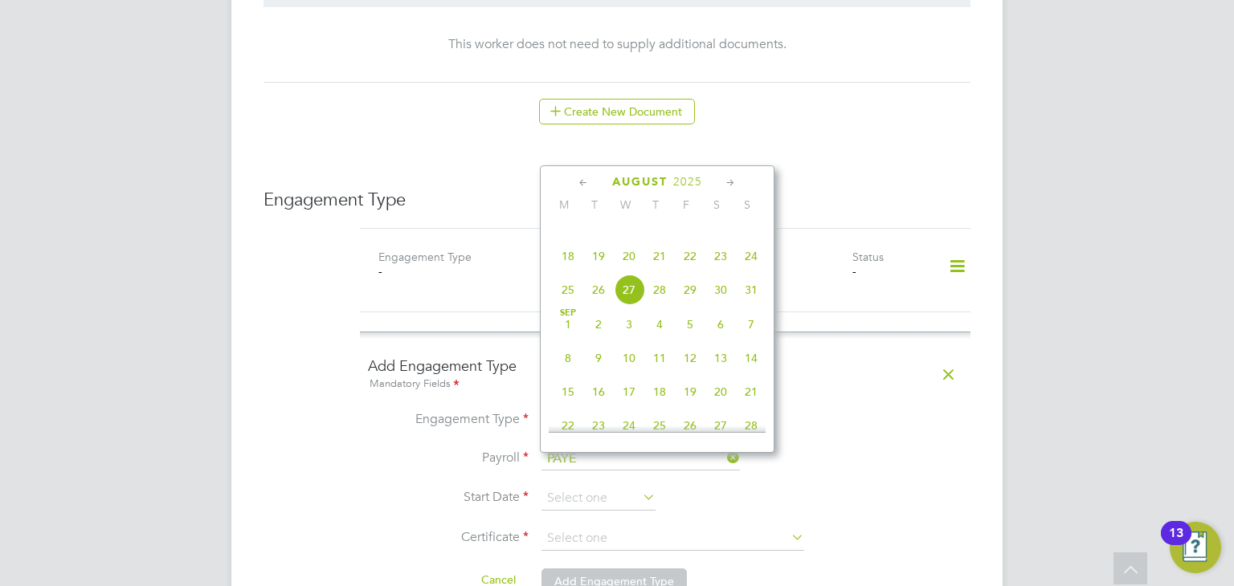
click at [578, 182] on icon at bounding box center [583, 183] width 15 height 18
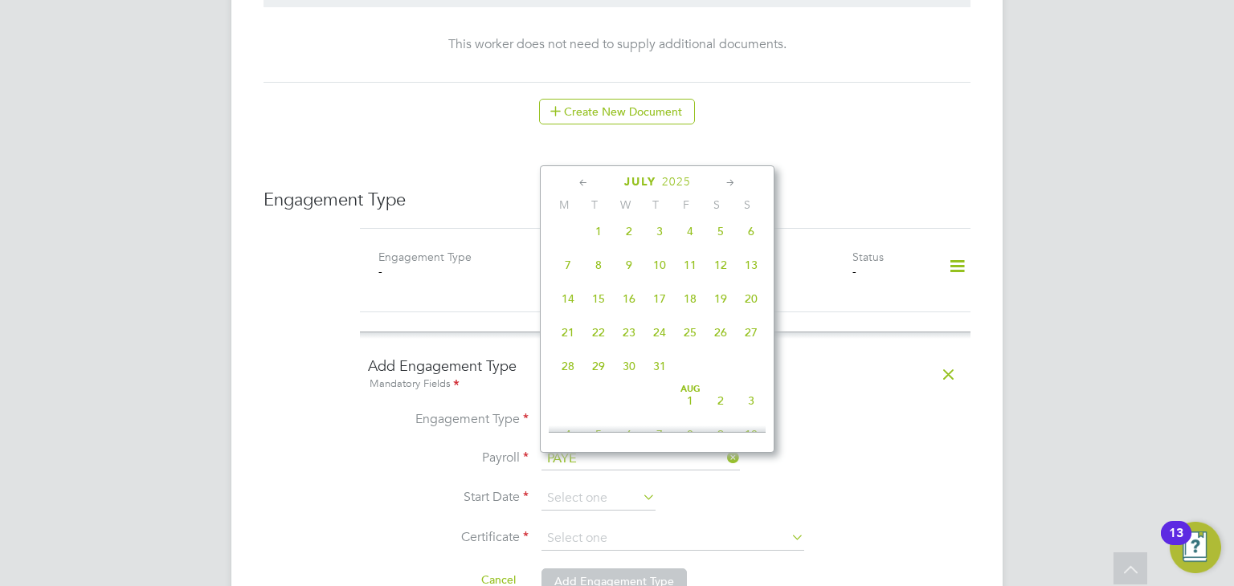
click at [633, 375] on span "30" at bounding box center [629, 366] width 31 height 31
type input "30 Jul 2025"
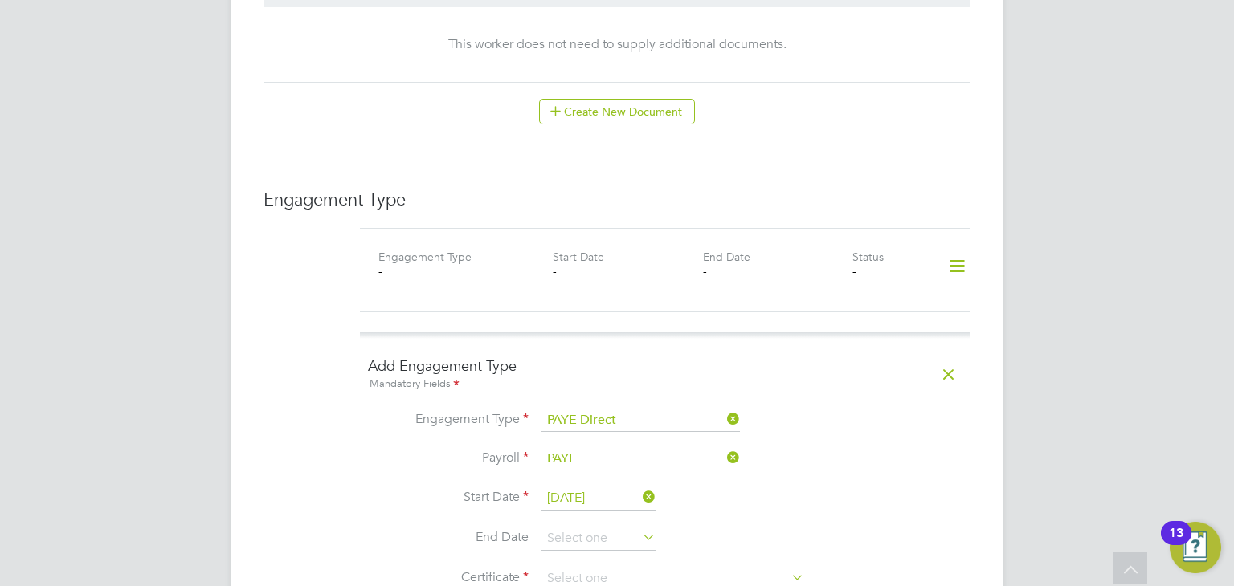
click at [838, 448] on li "Payroll PAYE" at bounding box center [665, 467] width 594 height 39
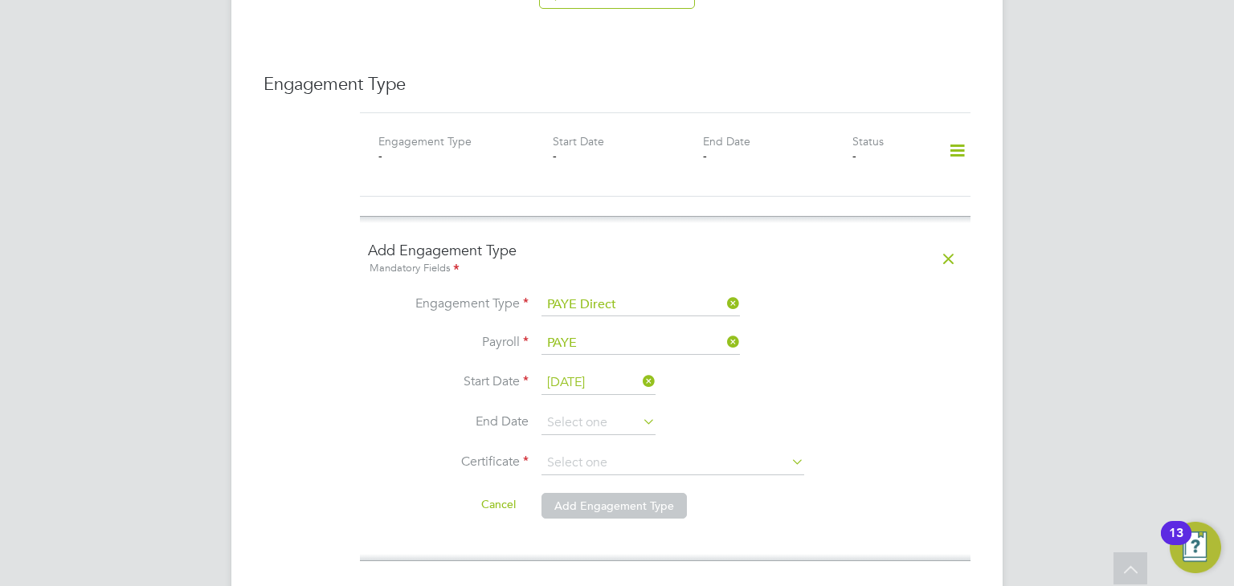
scroll to position [1205, 0]
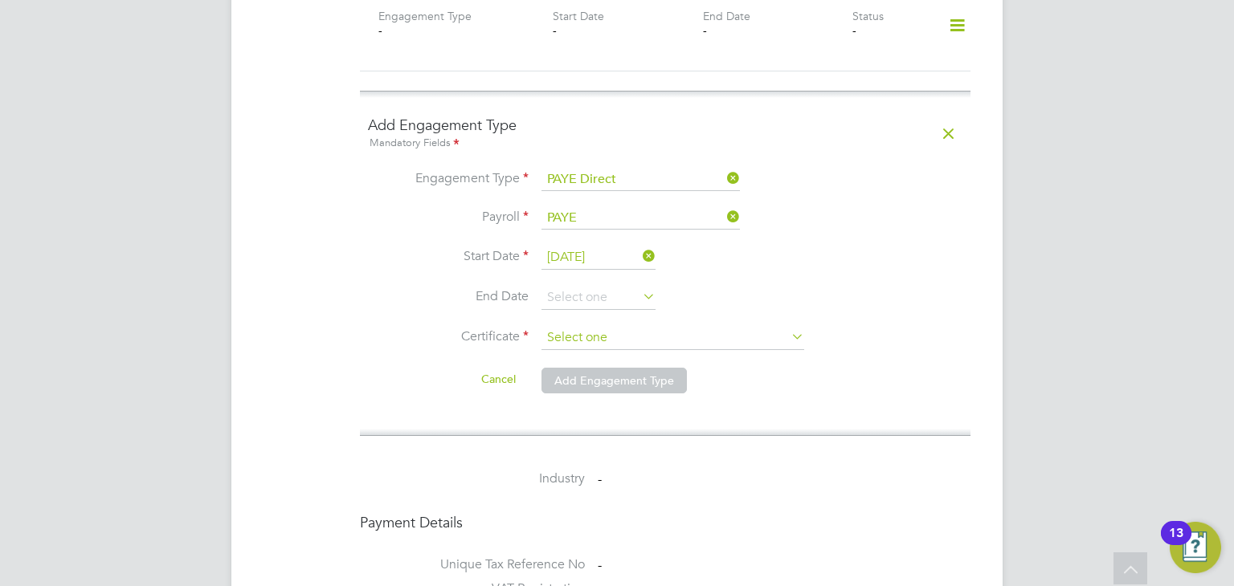
click at [642, 326] on input at bounding box center [672, 338] width 263 height 24
click at [608, 338] on li "No, worker doesn't have a P45 certificate" at bounding box center [672, 345] width 263 height 21
type input "No, worker doesn't have a P45 certificate"
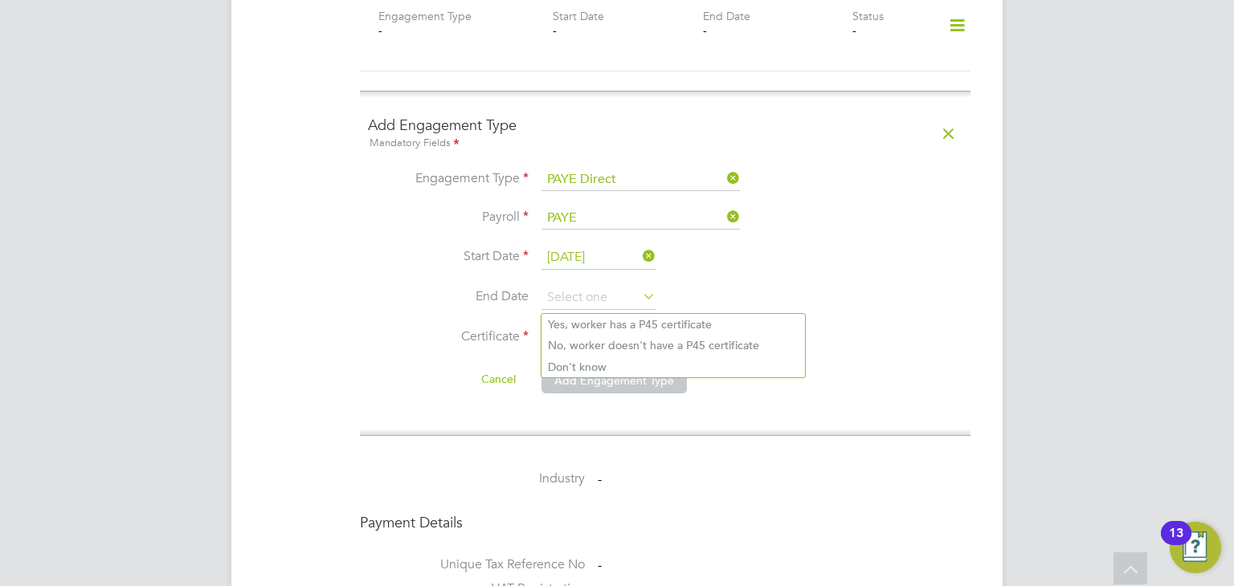
click at [611, 326] on input at bounding box center [672, 338] width 263 height 24
click at [584, 364] on li "Don't know" at bounding box center [672, 367] width 263 height 21
type input "Don't know"
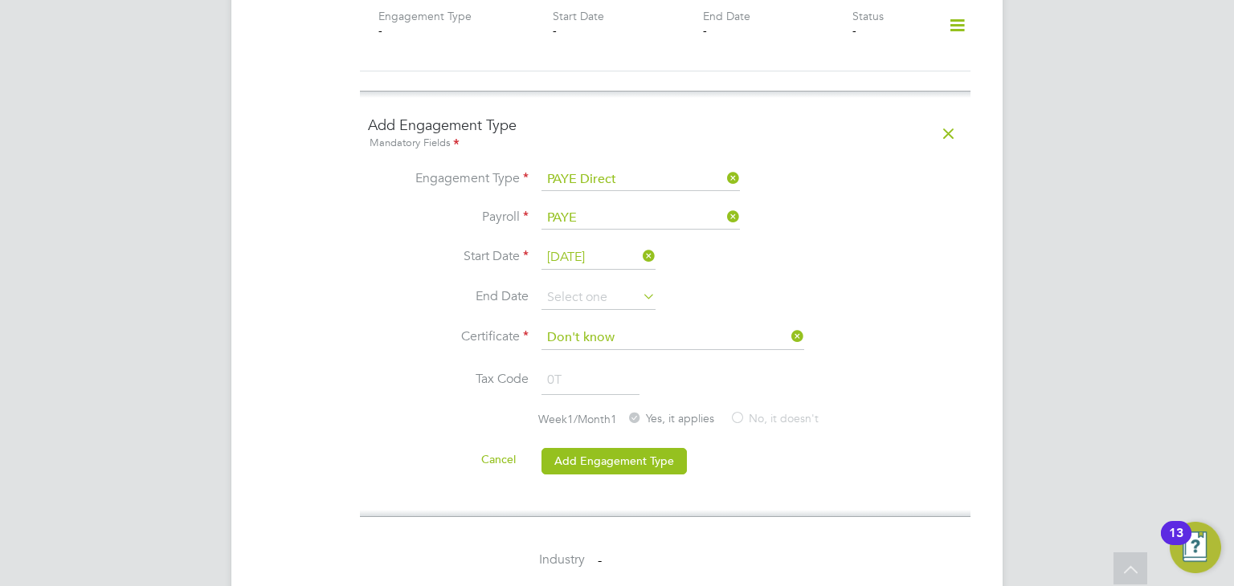
click at [877, 366] on li "Tax Code 0T" at bounding box center [665, 388] width 594 height 45
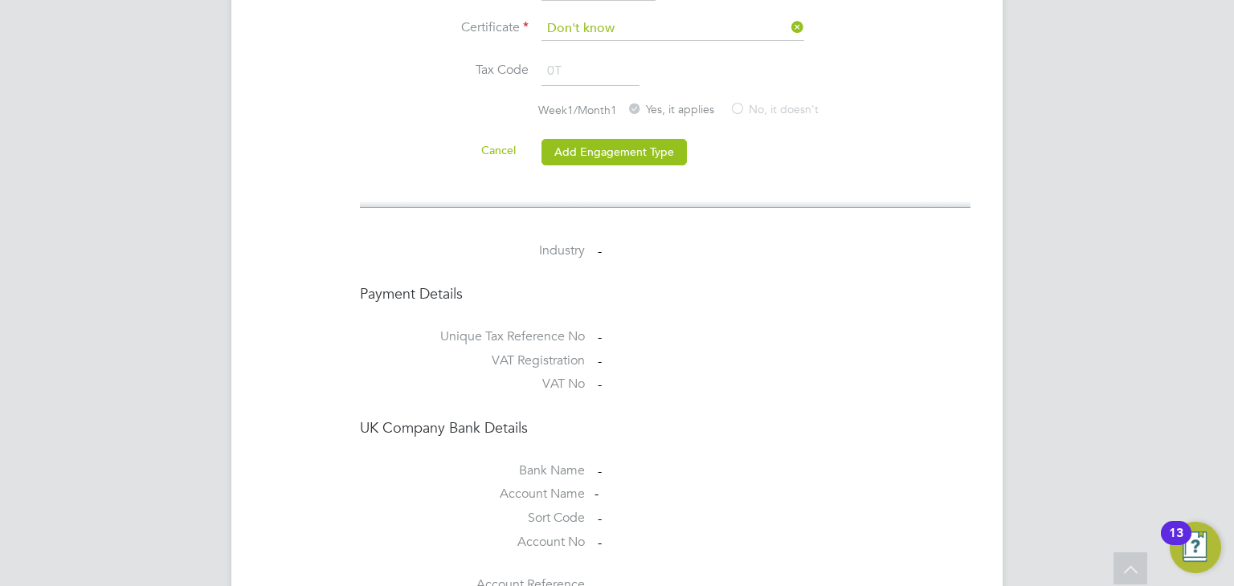
scroll to position [1350, 0]
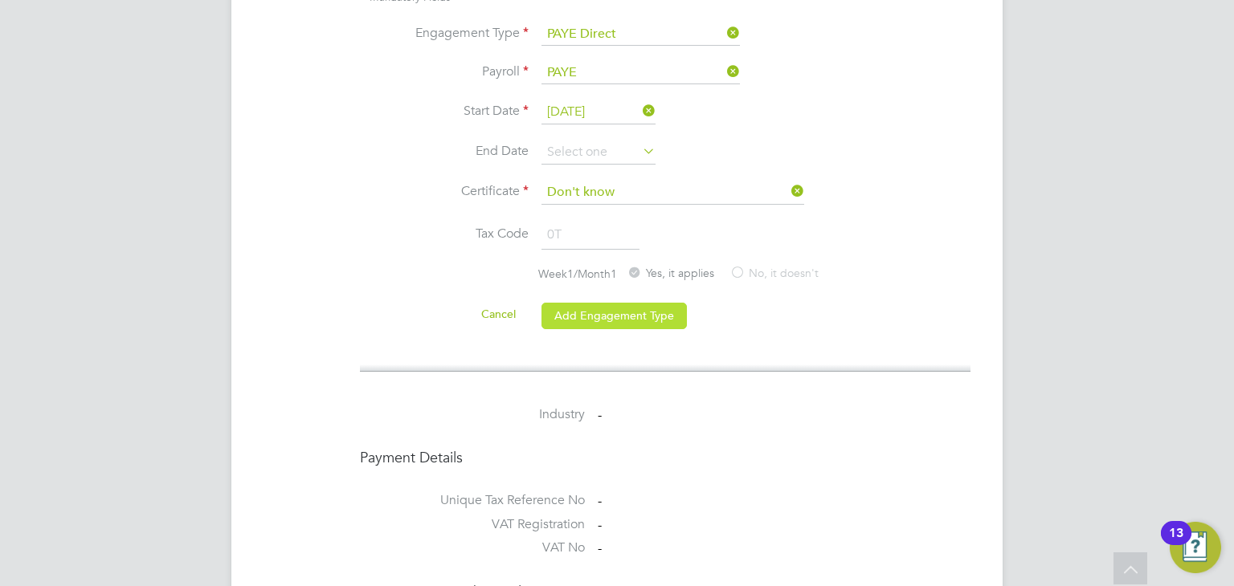
click at [648, 303] on button "Add Engagement Type" at bounding box center [613, 316] width 145 height 26
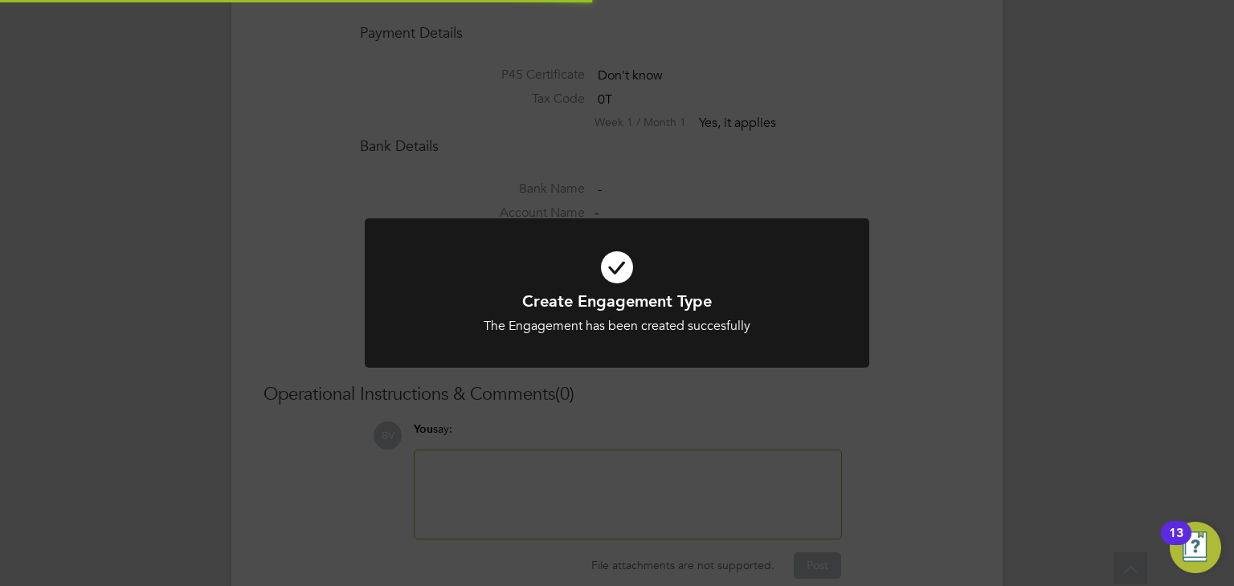
scroll to position [1242, 0]
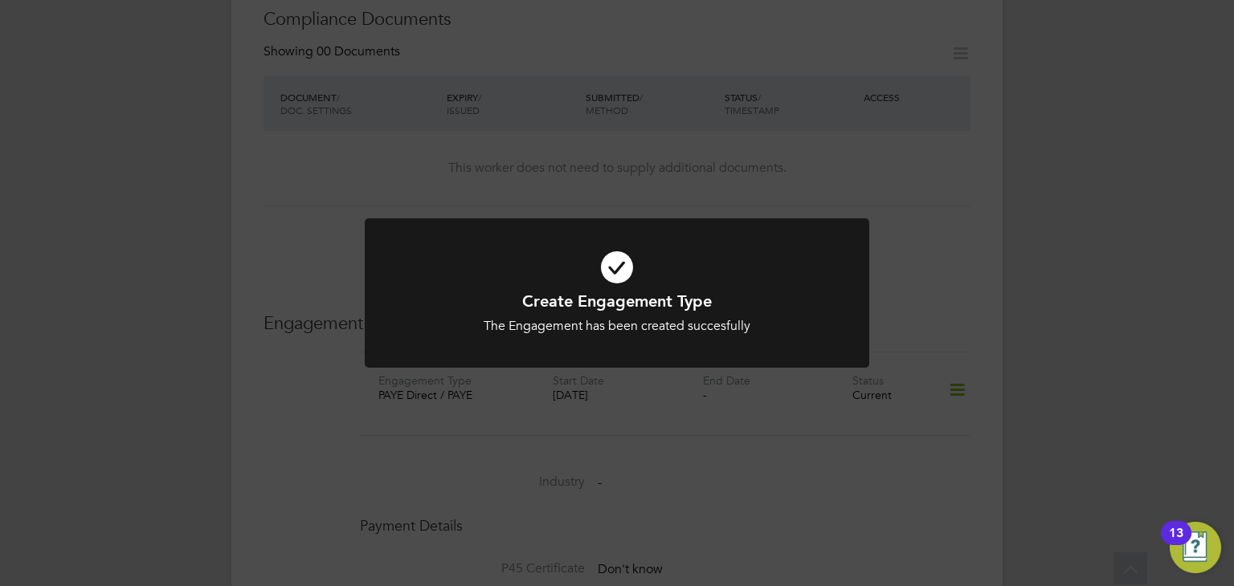
click at [837, 176] on div "Create Engagement Type The Engagement has been created succesfully Cancel Okay" at bounding box center [617, 293] width 1234 height 586
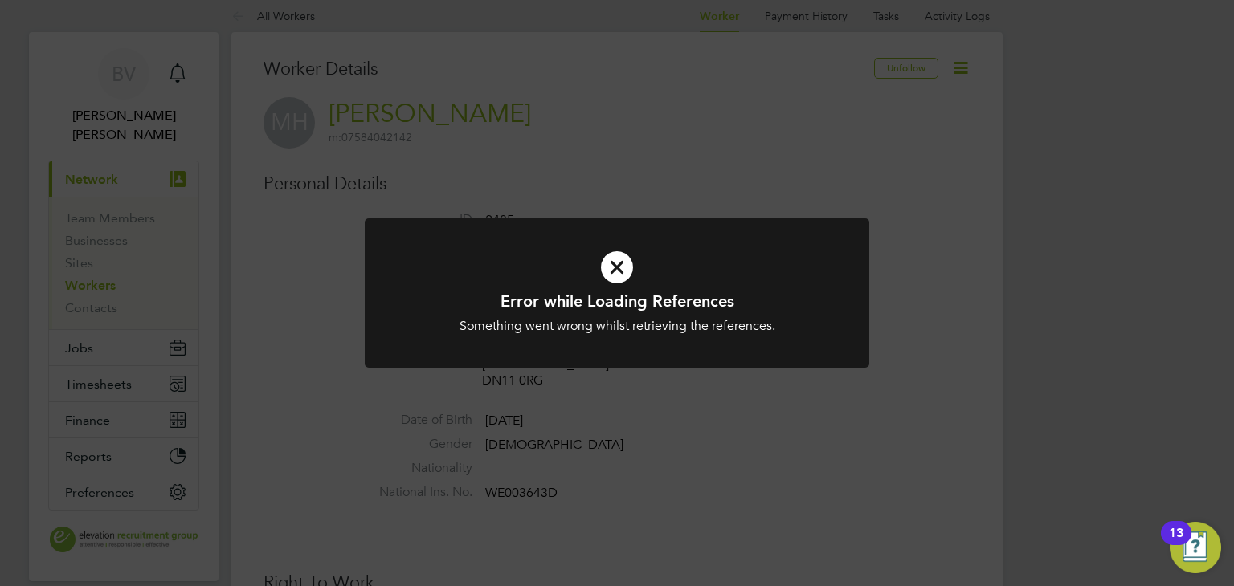
scroll to position [0, 0]
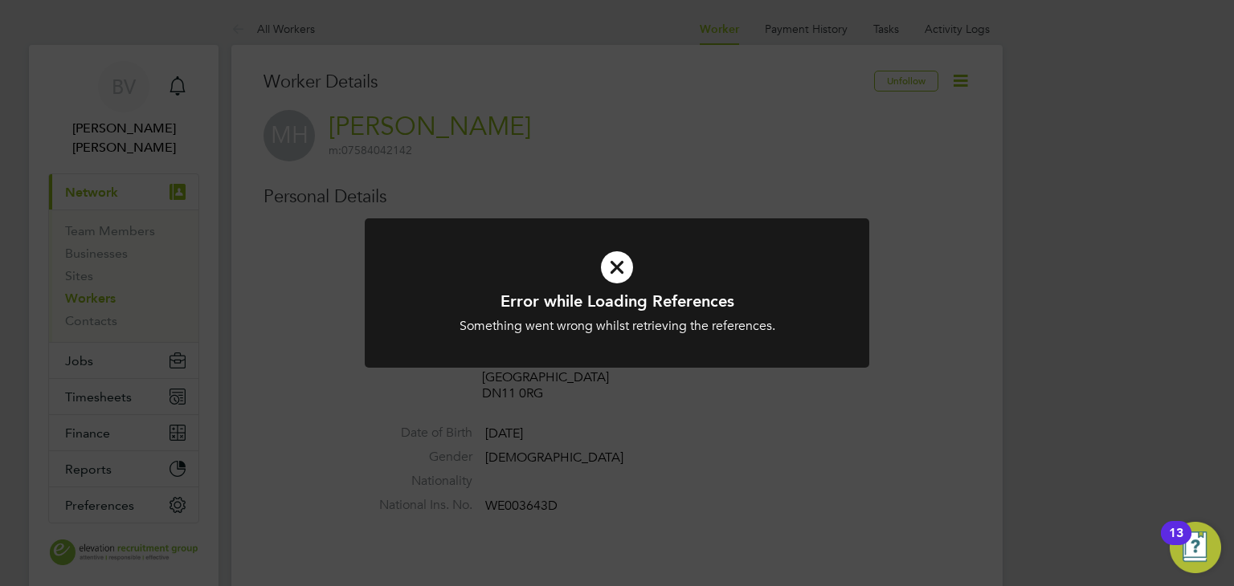
click at [87, 273] on div "Error while Loading References Something went wrong whilst retrieving the refer…" at bounding box center [617, 293] width 1234 height 586
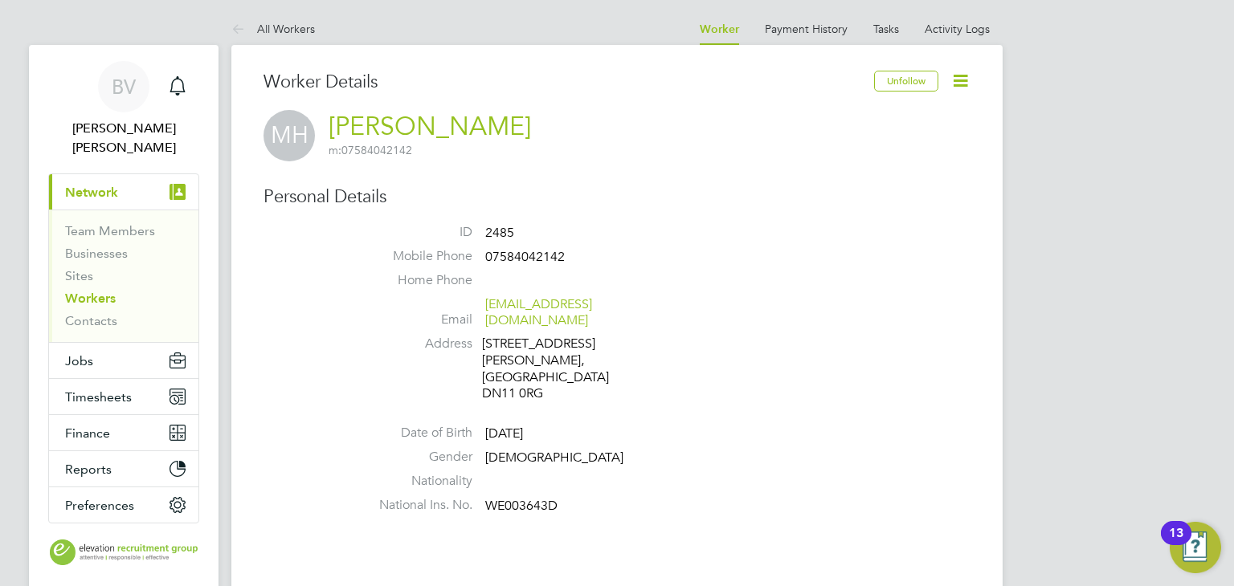
click at [96, 291] on link "Workers" at bounding box center [90, 298] width 51 height 15
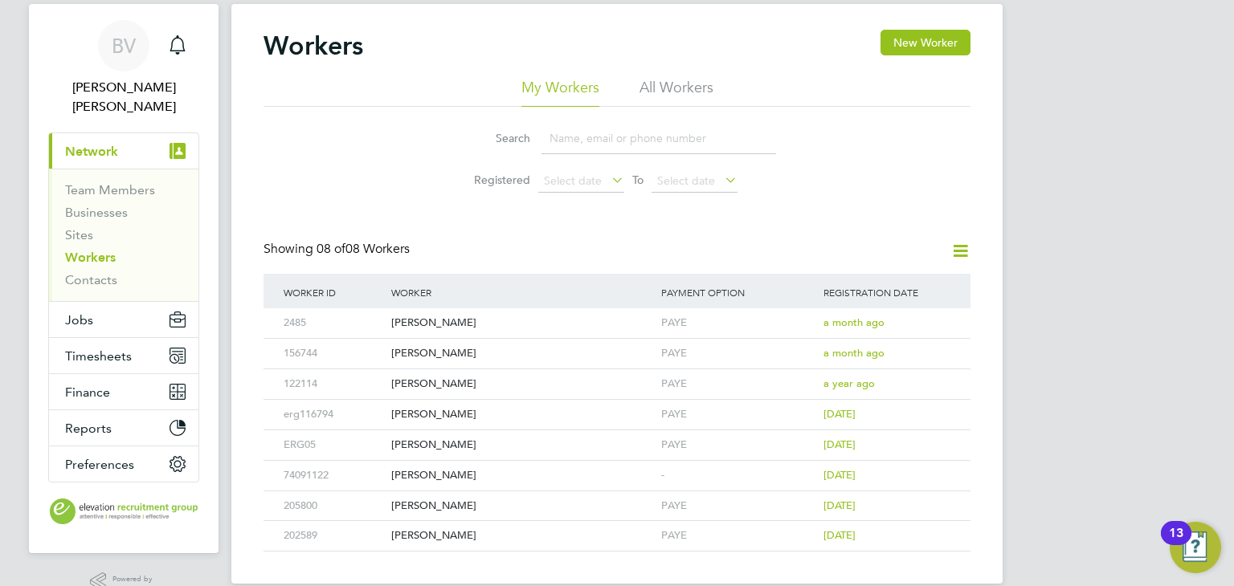
scroll to position [63, 0]
